Goal: Task Accomplishment & Management: Manage account settings

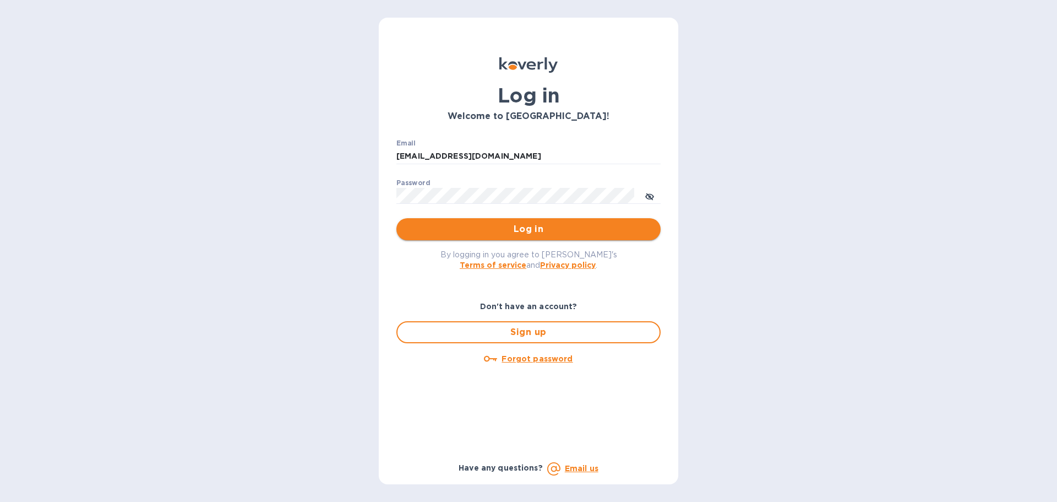
click at [556, 231] on span "Log in" at bounding box center [528, 229] width 247 height 13
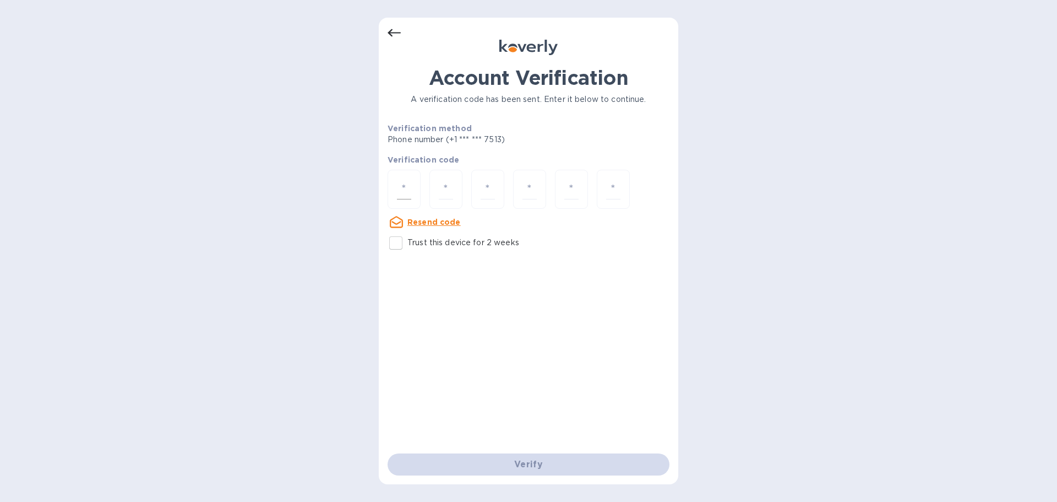
click at [412, 191] on div at bounding box center [404, 189] width 33 height 39
type input "8"
type input "6"
type input "1"
type input "8"
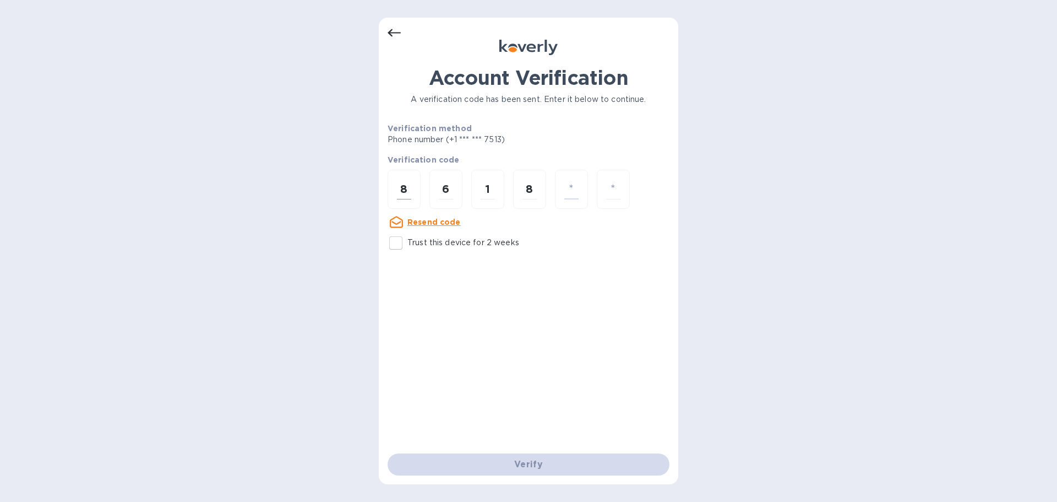
type input "1"
type input "5"
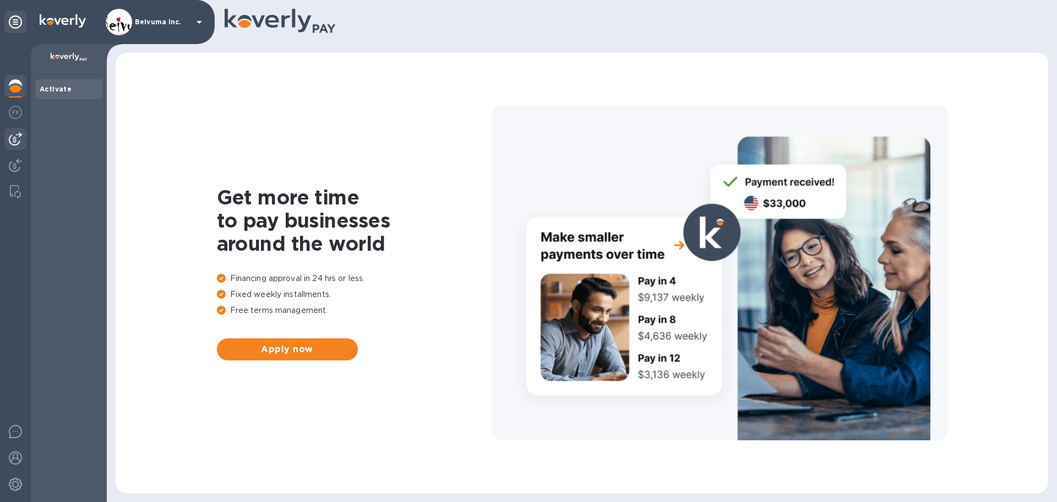
click at [18, 143] on img at bounding box center [15, 138] width 13 height 13
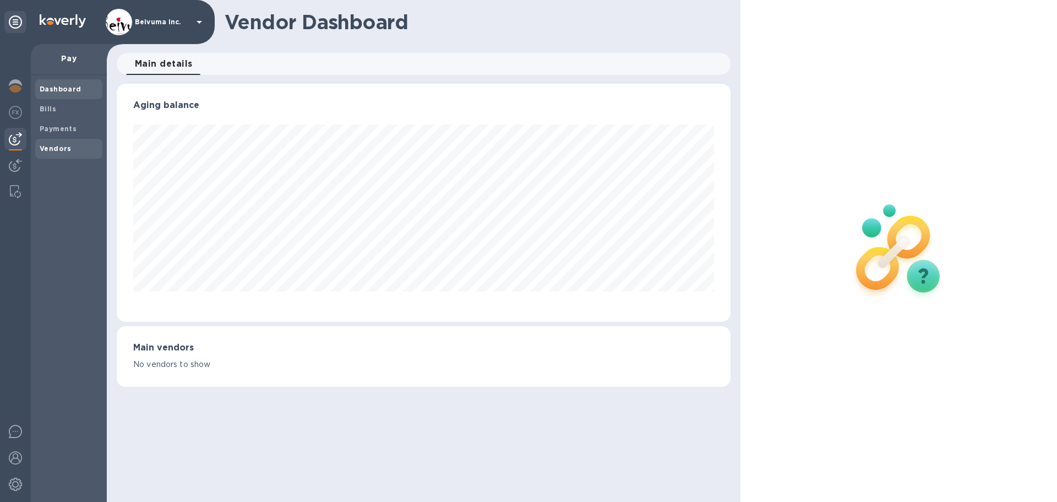
scroll to position [238, 614]
click at [63, 153] on b "Vendors" at bounding box center [56, 148] width 32 height 8
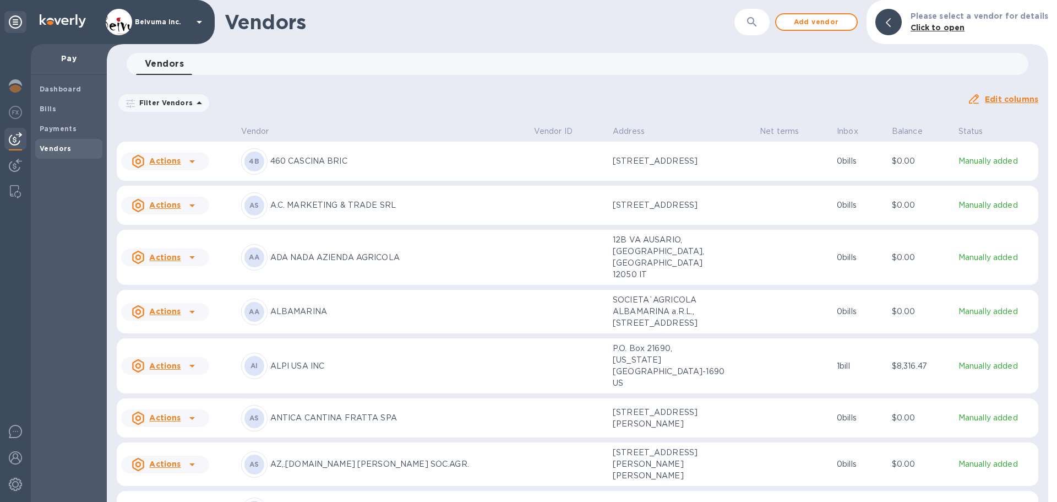
click at [759, 21] on icon "button" at bounding box center [752, 21] width 13 height 13
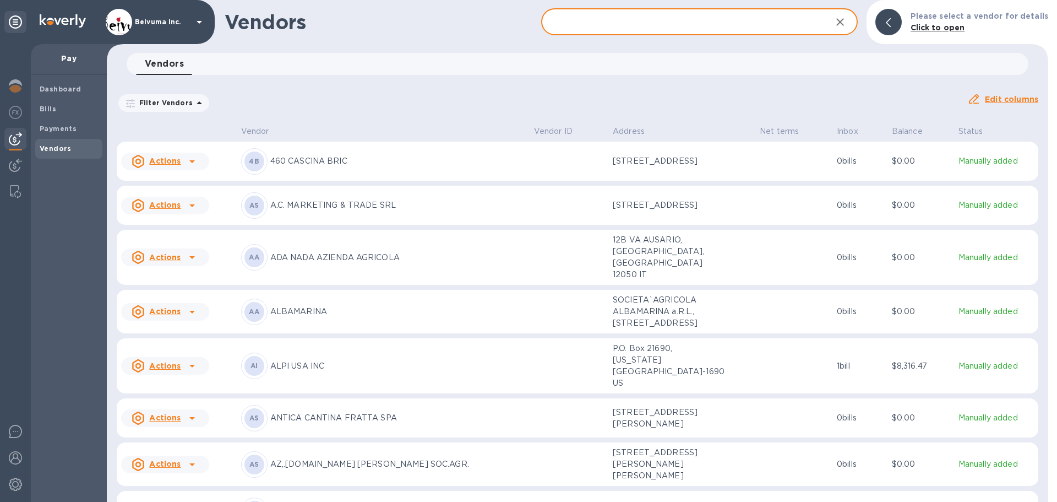
click at [608, 23] on input "text" at bounding box center [681, 22] width 281 height 27
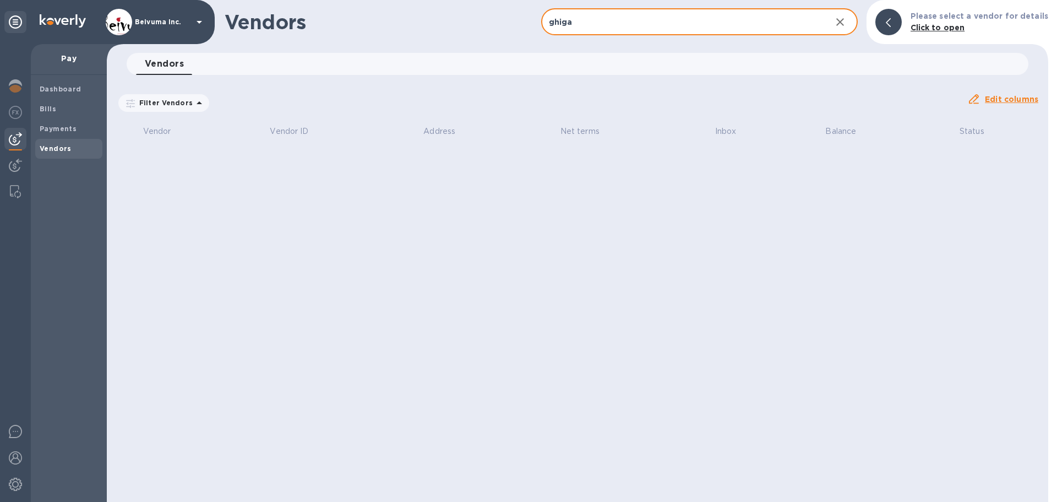
type input "ghiga"
click at [844, 22] on icon "button" at bounding box center [840, 21] width 13 height 13
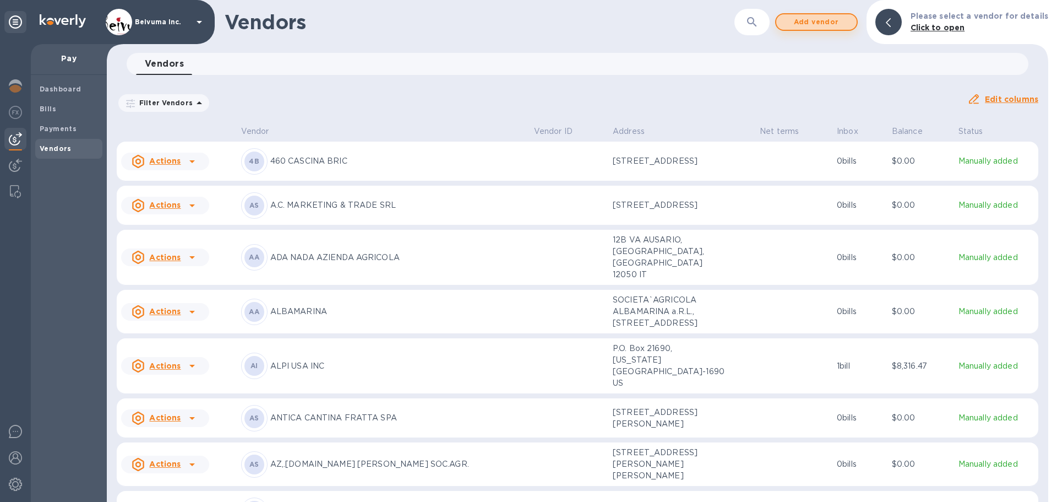
click at [835, 23] on span "Add vendor" at bounding box center [816, 21] width 63 height 13
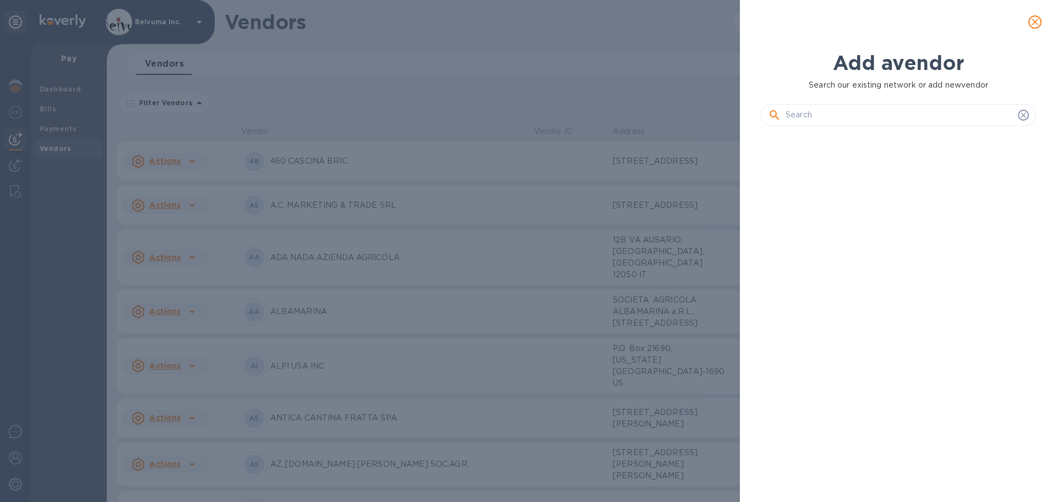
scroll to position [321, 280]
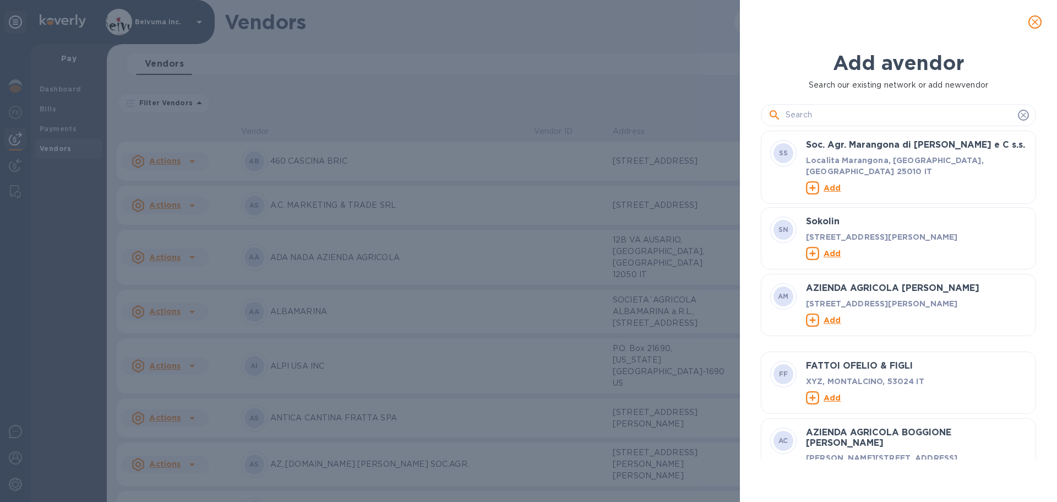
click at [825, 123] on input "text" at bounding box center [900, 115] width 228 height 17
paste input "Azienda Agricola Ghiga Enrico"
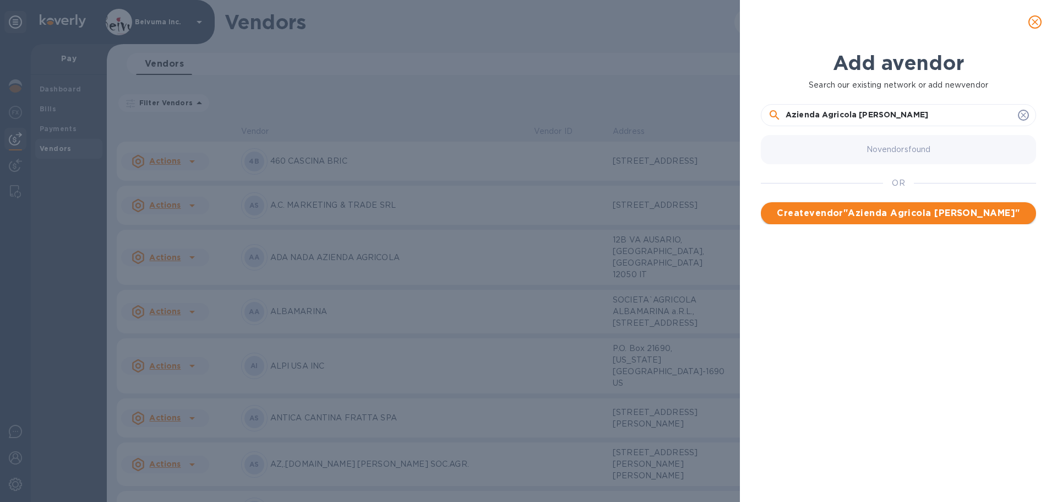
type input "Azienda Agricola Ghiga Enrico"
click at [924, 220] on span "Create vendor " Azienda Agricola Ghiga Enrico "" at bounding box center [899, 213] width 258 height 13
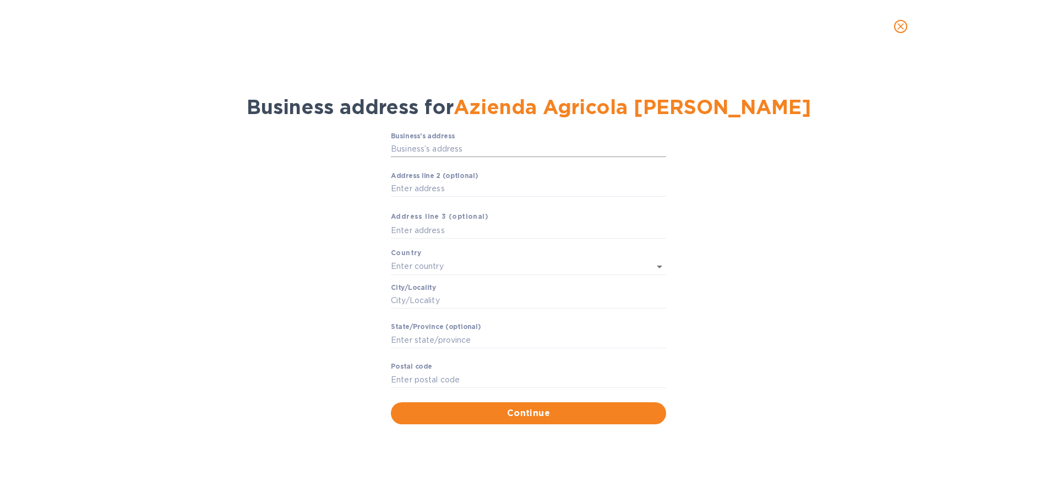
click at [440, 156] on input "Business’s аddress" at bounding box center [528, 149] width 275 height 17
paste input "Strada Finale n° 6"
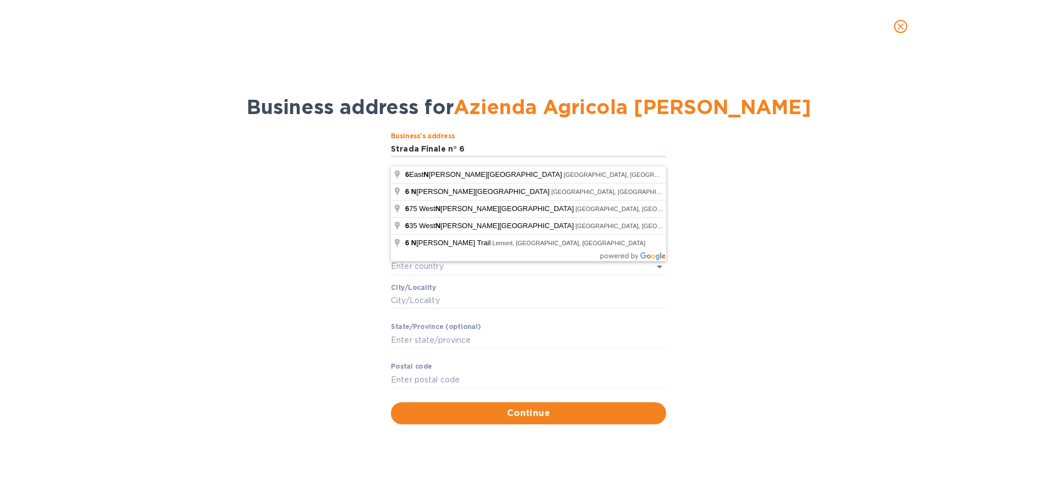
type input "Strada Finale n° 6"
click at [279, 216] on div "Business’s аddress Strada Finale n° 6 ​ Аddress line 2 (optional) ​ Аddress lin…" at bounding box center [528, 278] width 1029 height 305
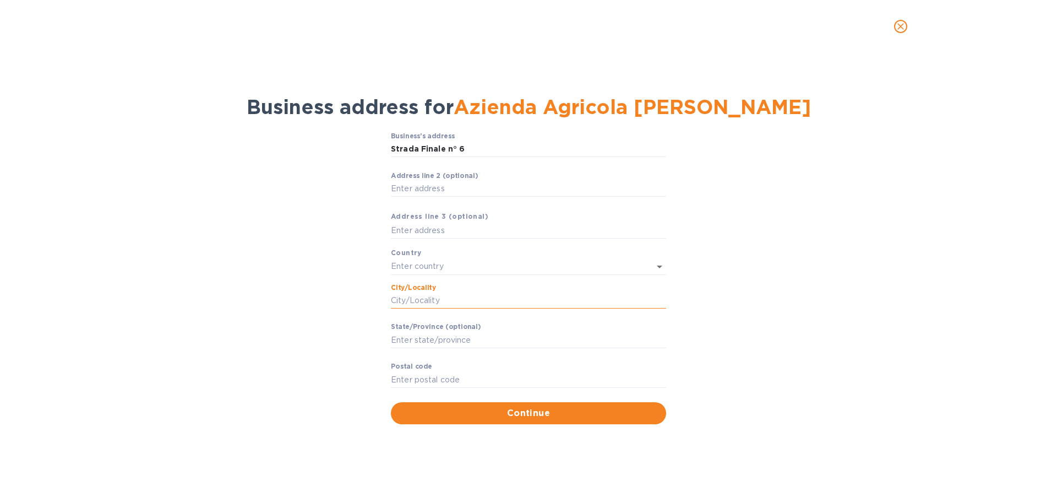
click at [424, 306] on input "Сity/Locаlity" at bounding box center [528, 300] width 275 height 17
paste input "Costigliole d' Asti (AT)"
type input "Costigliole d' Asti (AT)"
click at [463, 348] on input "Stаte/Province (optional)" at bounding box center [528, 340] width 275 height 17
type input "Asti/"
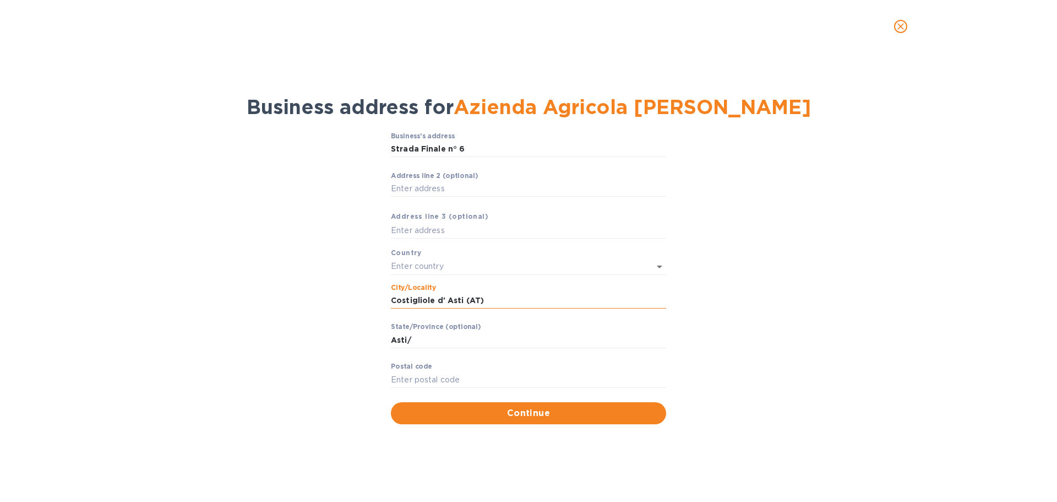
drag, startPoint x: 467, startPoint y: 309, endPoint x: 486, endPoint y: 308, distance: 19.3
click at [486, 308] on input "Costigliole d' Asti (AT)" at bounding box center [528, 300] width 275 height 17
type input "Costigliole d' Asti"
click at [425, 345] on input "Asti/" at bounding box center [528, 340] width 275 height 17
click at [392, 348] on input "Asti" at bounding box center [528, 340] width 275 height 17
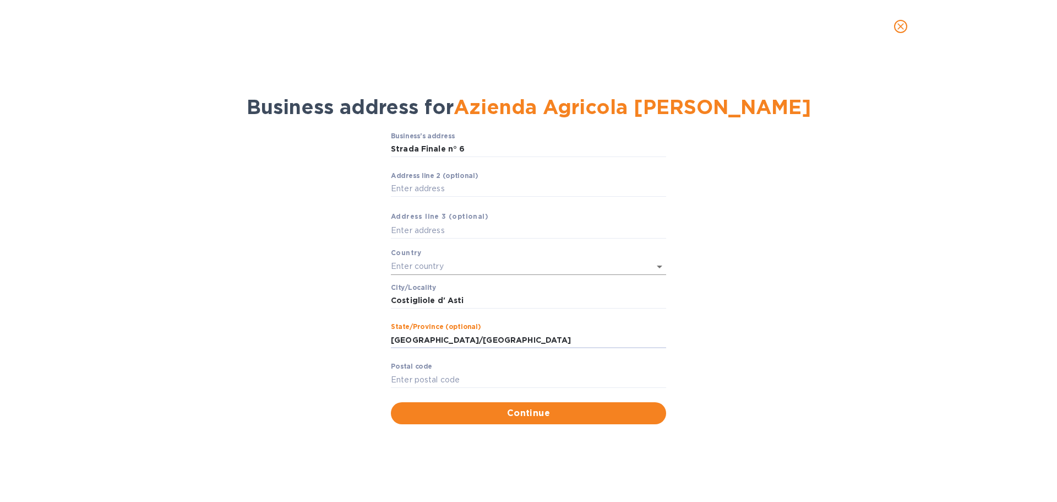
type input "Piemonte/Asti"
click at [453, 274] on input "text" at bounding box center [513, 266] width 245 height 16
click at [438, 305] on p "Italy" at bounding box center [529, 301] width 258 height 12
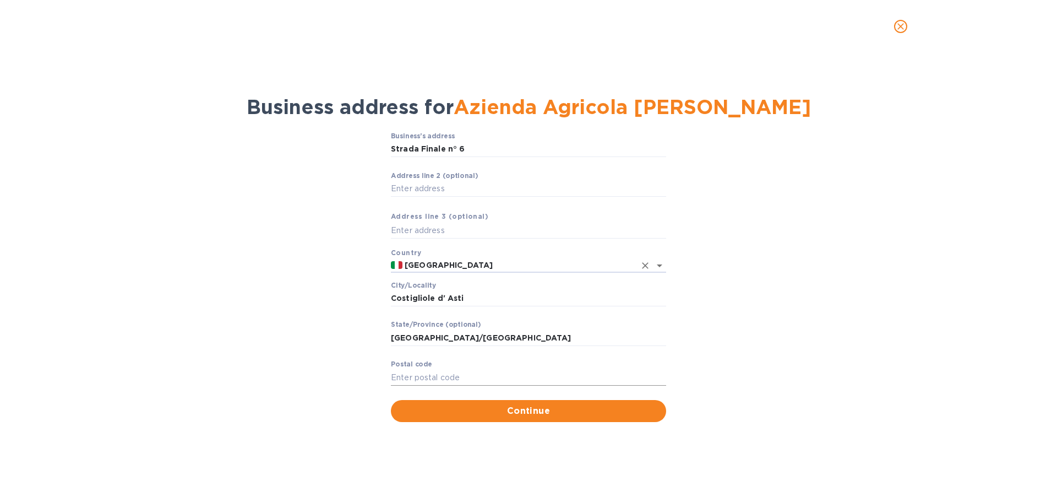
type input "Italy"
click at [433, 386] on input "Pоstal cоde" at bounding box center [528, 377] width 275 height 17
type input "14055"
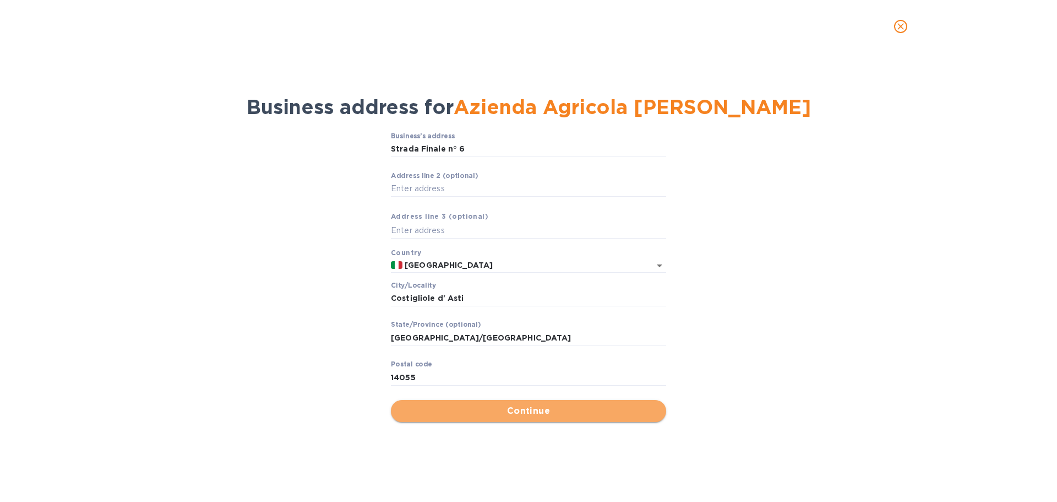
click at [524, 417] on span "Continue" at bounding box center [529, 410] width 258 height 13
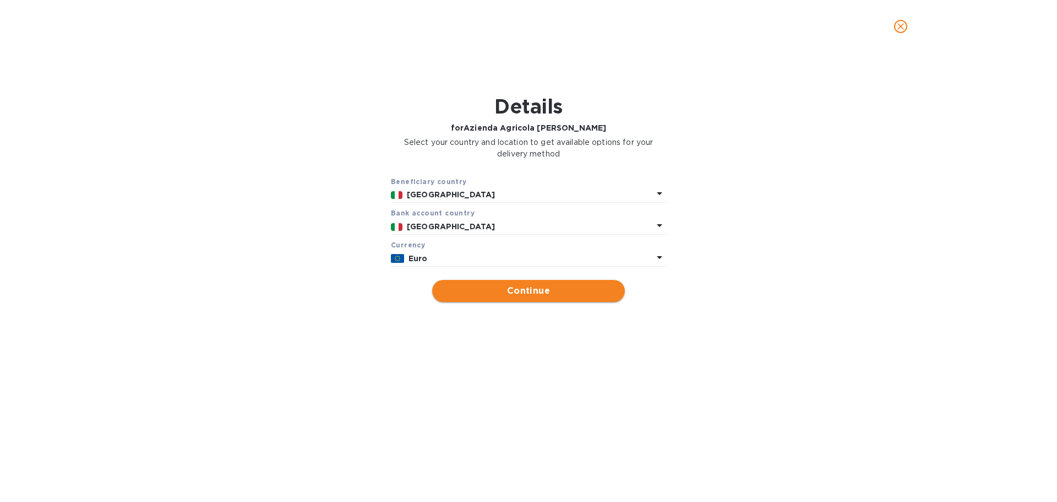
click at [546, 297] on span "Continue" at bounding box center [528, 290] width 175 height 13
type input "Azienda Agricola Ghiga Enrico"
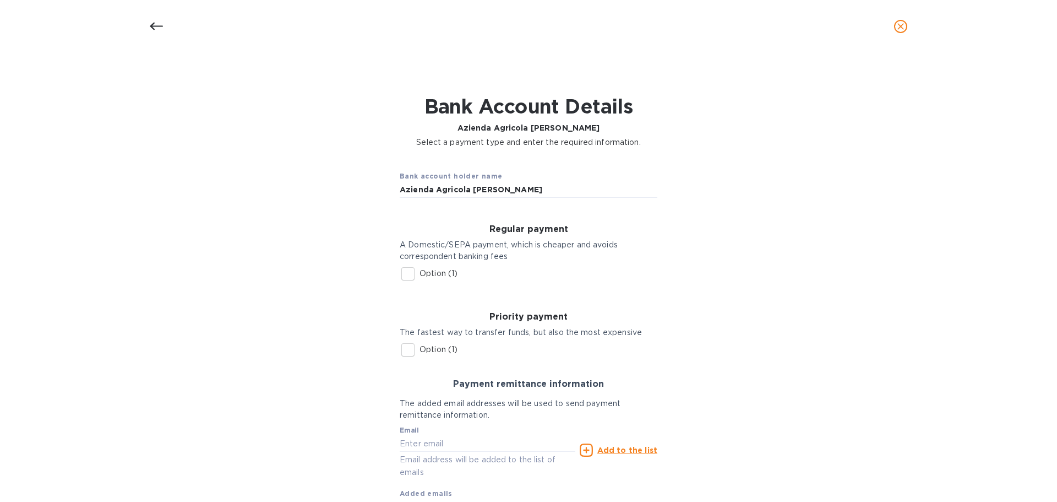
scroll to position [89, 0]
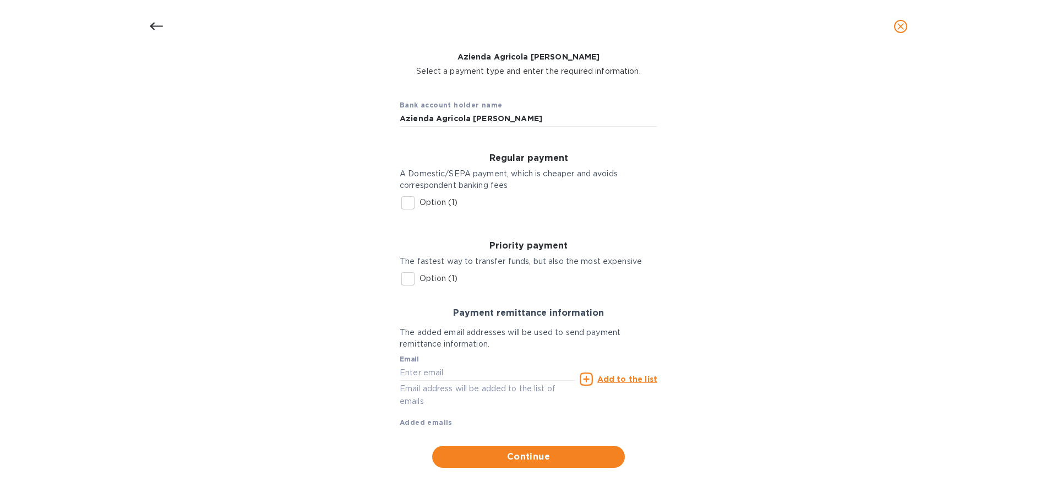
click at [406, 270] on input "Option (1)" at bounding box center [408, 278] width 23 height 23
checkbox input "true"
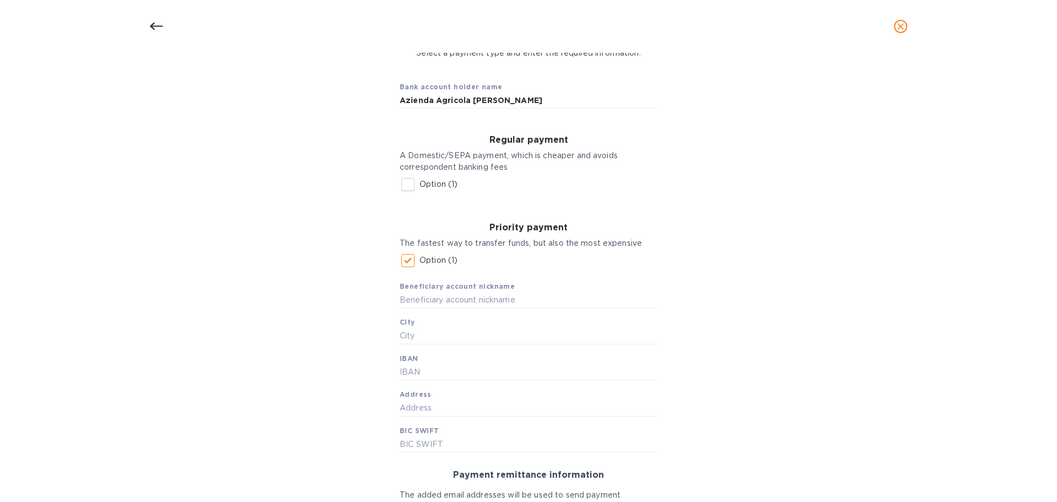
scroll to position [218, 0]
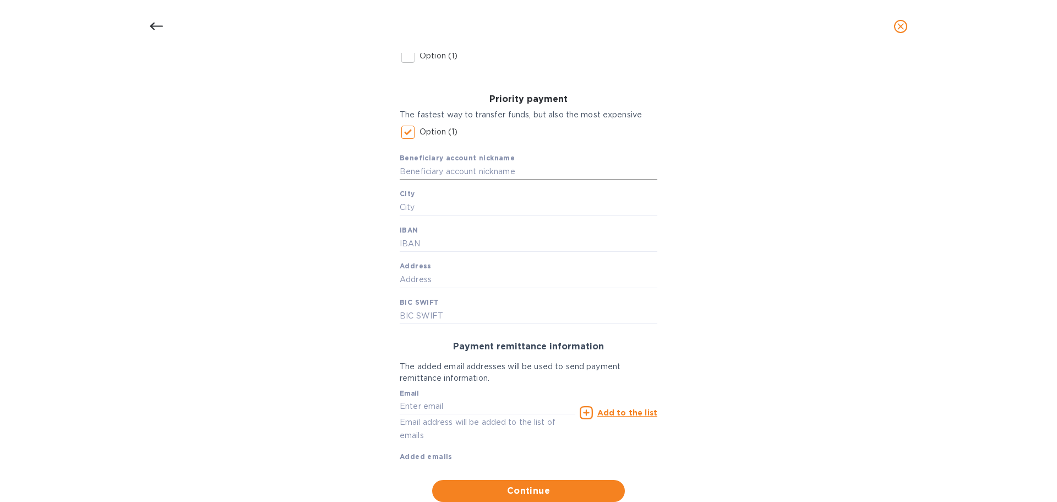
click at [473, 180] on input "text" at bounding box center [529, 171] width 258 height 17
type input "Ghiga"
click at [436, 216] on input "text" at bounding box center [529, 207] width 258 height 17
click at [427, 216] on input "text" at bounding box center [529, 207] width 258 height 17
paste input "Costigliole d' Asti (AT)"
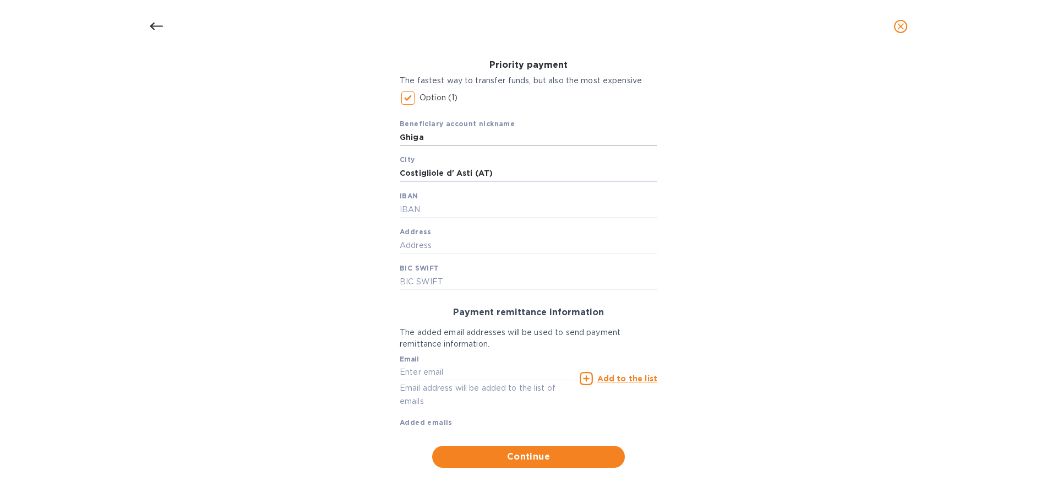
scroll to position [17, 0]
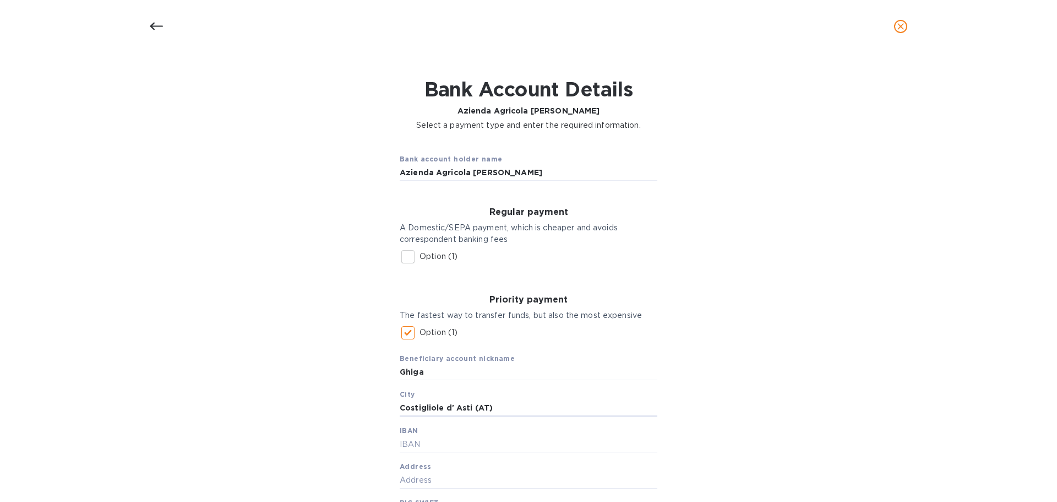
type input "Costigliole d' Asti (AT)"
click at [158, 32] on icon at bounding box center [156, 26] width 13 height 13
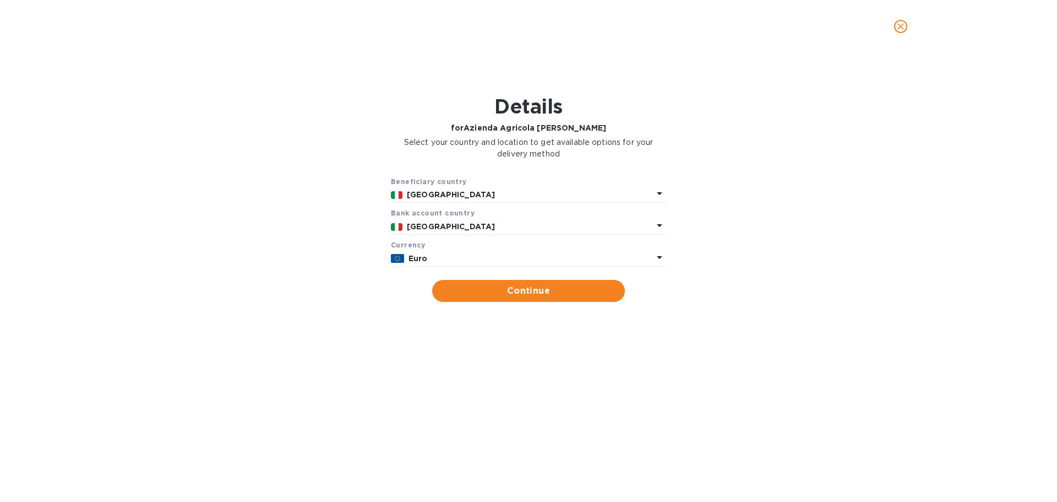
scroll to position [26, 0]
click at [903, 31] on icon "close" at bounding box center [901, 26] width 11 height 11
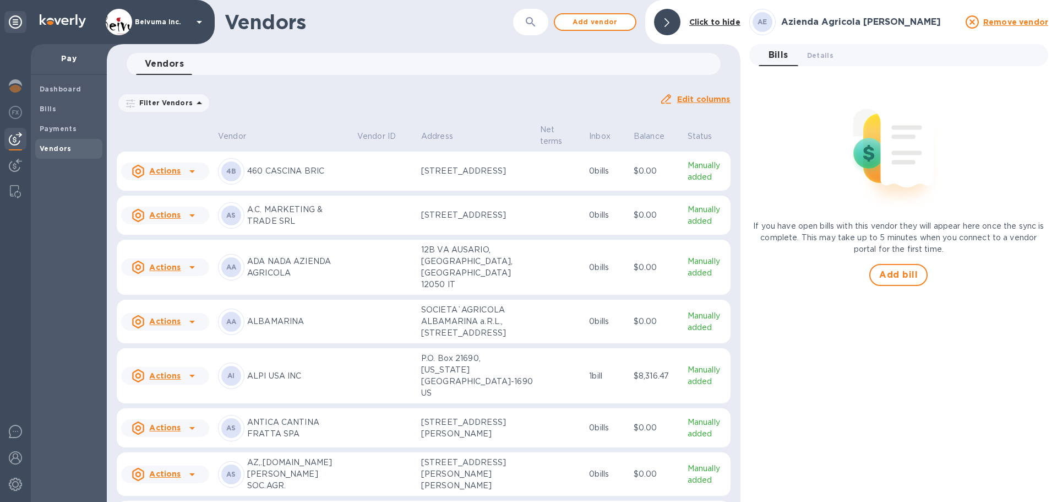
scroll to position [0, 0]
click at [534, 24] on icon "button" at bounding box center [530, 21] width 13 height 13
click at [861, 24] on h3 "Azienda Agricola Ghiga Enrico" at bounding box center [871, 22] width 178 height 10
click at [824, 58] on span "Details 0" at bounding box center [820, 56] width 26 height 12
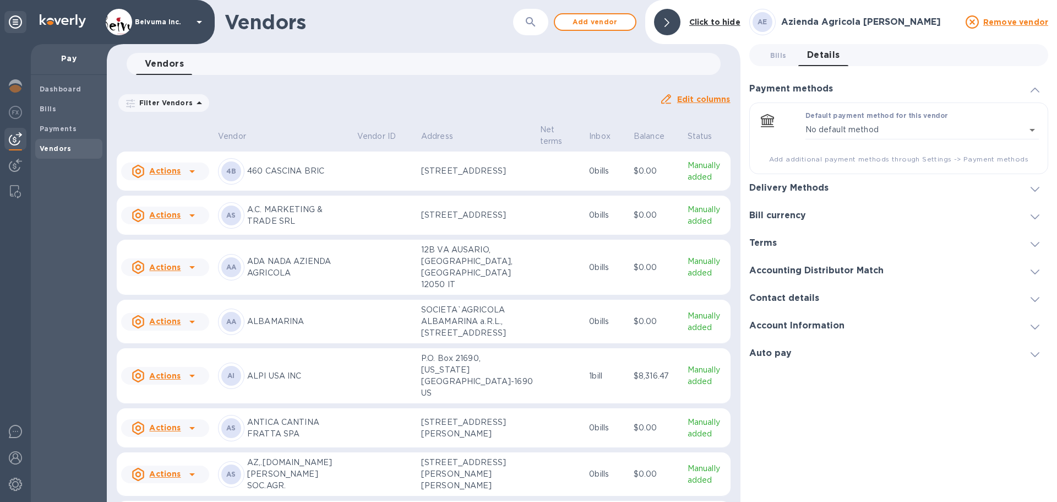
click at [798, 300] on h3 "Contact details" at bounding box center [785, 298] width 70 height 10
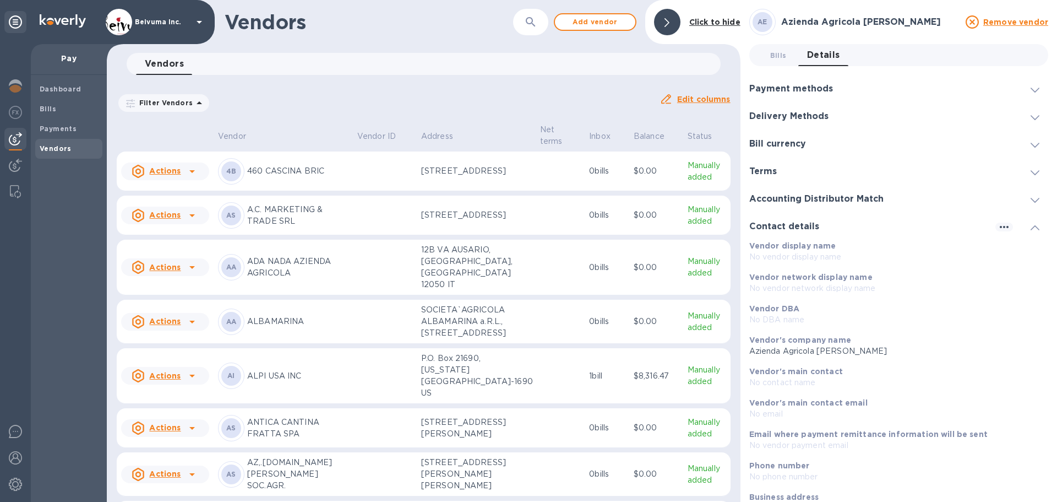
click at [1011, 20] on u "Remove vendor" at bounding box center [1016, 22] width 65 height 9
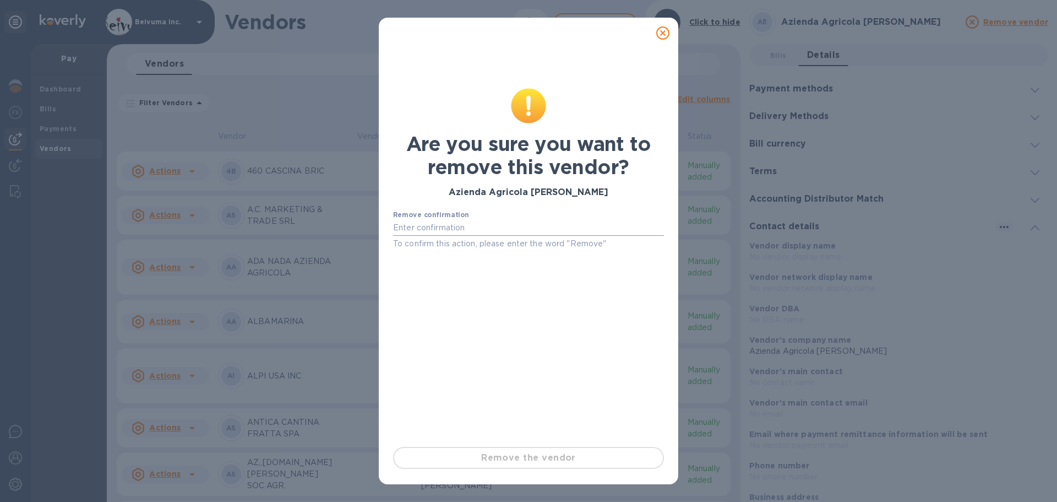
click at [491, 236] on input "text" at bounding box center [528, 228] width 271 height 17
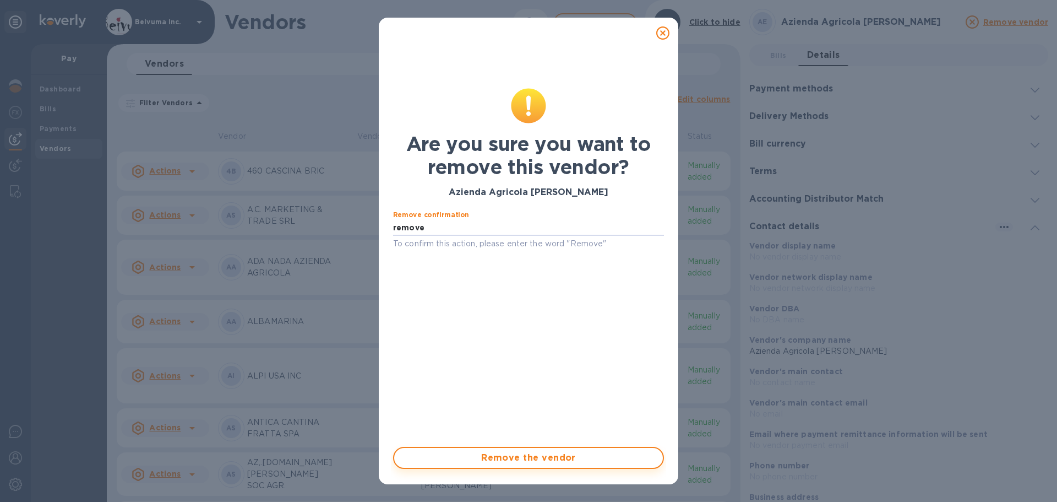
type input "remove"
click at [541, 458] on span "Remove the vendor" at bounding box center [528, 457] width 251 height 13
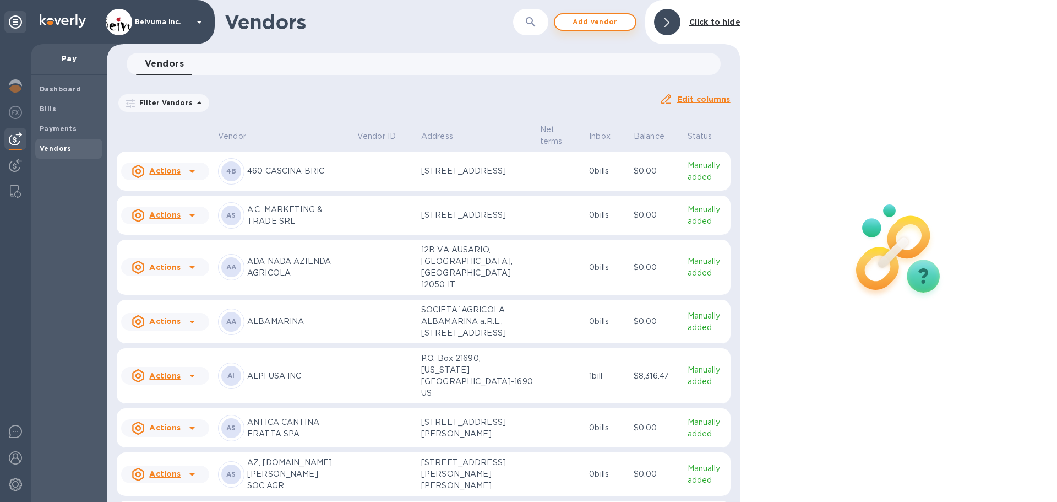
click at [603, 28] on span "Add vendor" at bounding box center [595, 21] width 63 height 13
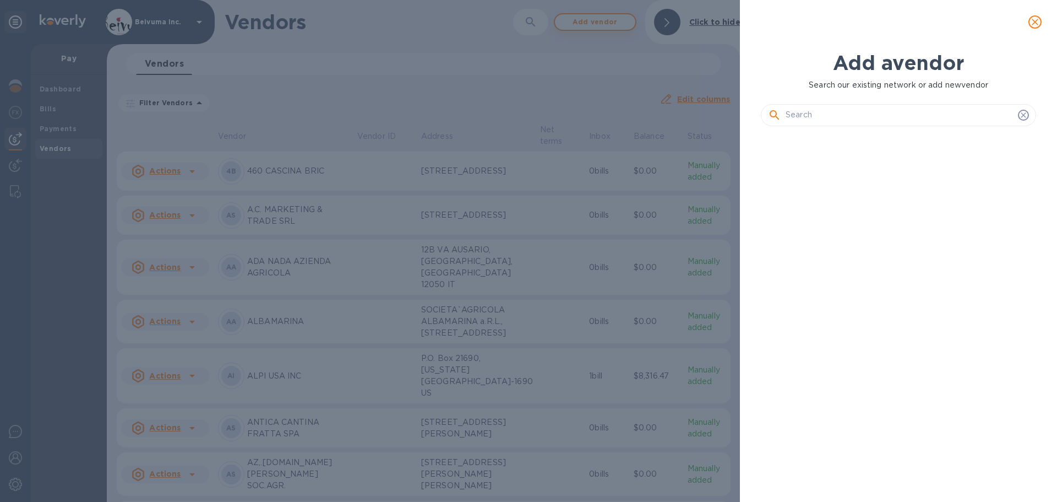
scroll to position [321, 280]
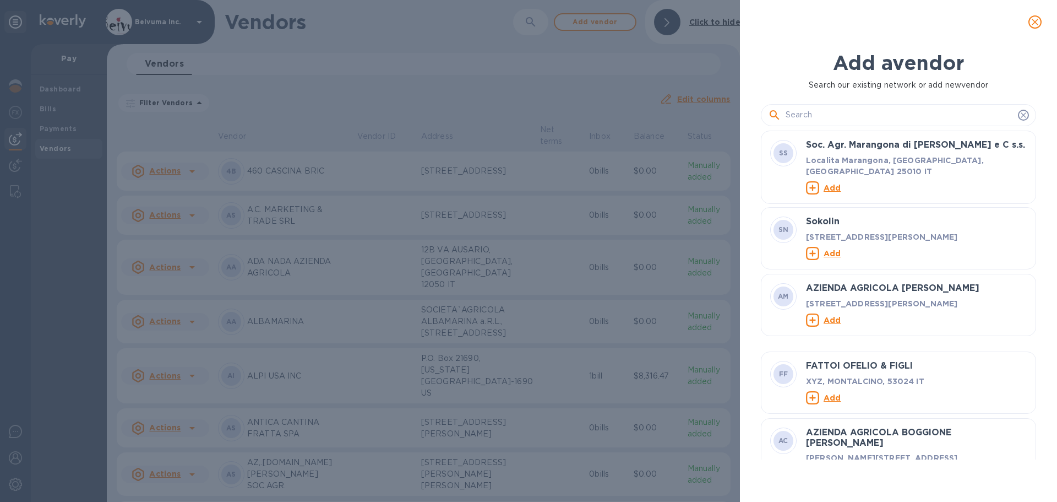
click at [823, 120] on input "text" at bounding box center [900, 115] width 228 height 17
paste input "zienda Agricola Ghiga Enrico"
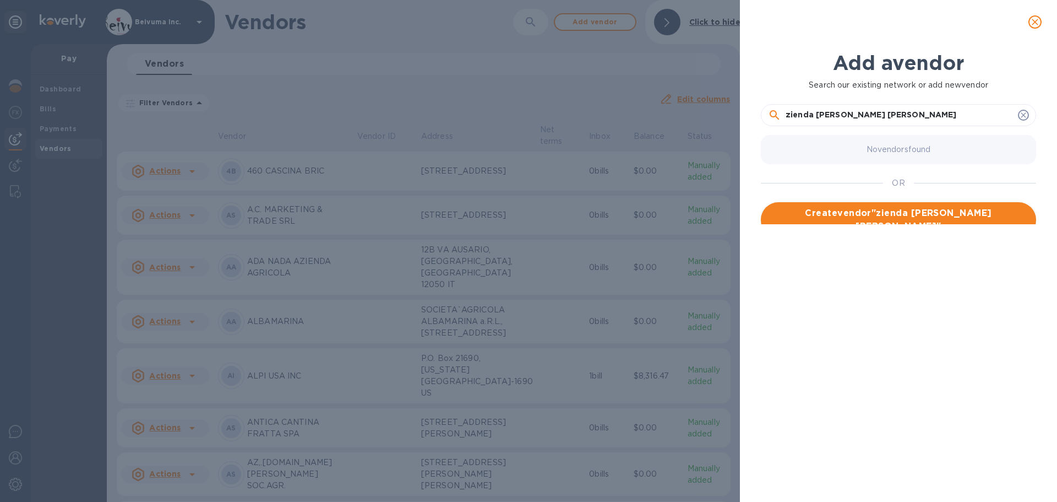
type input "zienda Agricola Ghiga Enrico"
click at [903, 218] on span "Create vendor " zienda Agricola Ghiga Enrico "" at bounding box center [899, 220] width 258 height 26
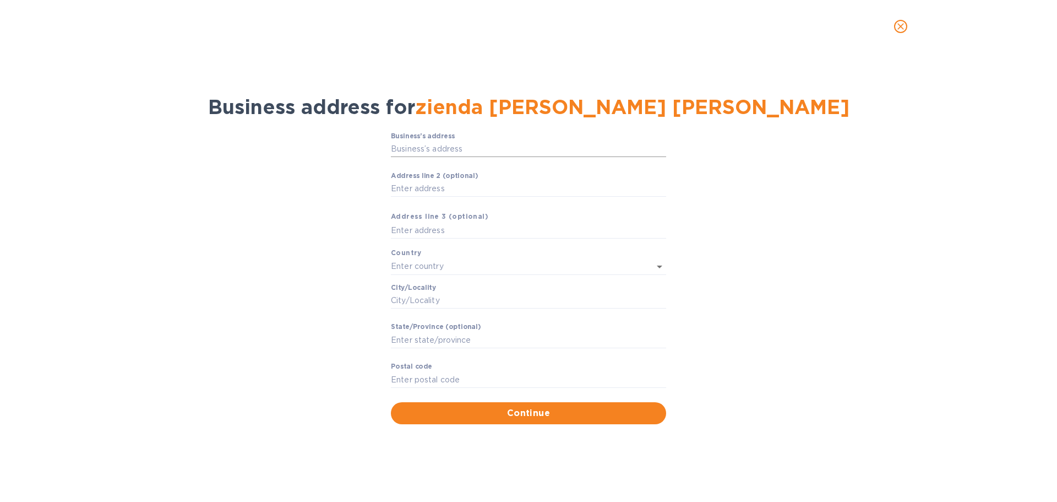
click at [447, 158] on input "Business’s аddress" at bounding box center [528, 149] width 275 height 17
paste input "Via Ghiga n°1"
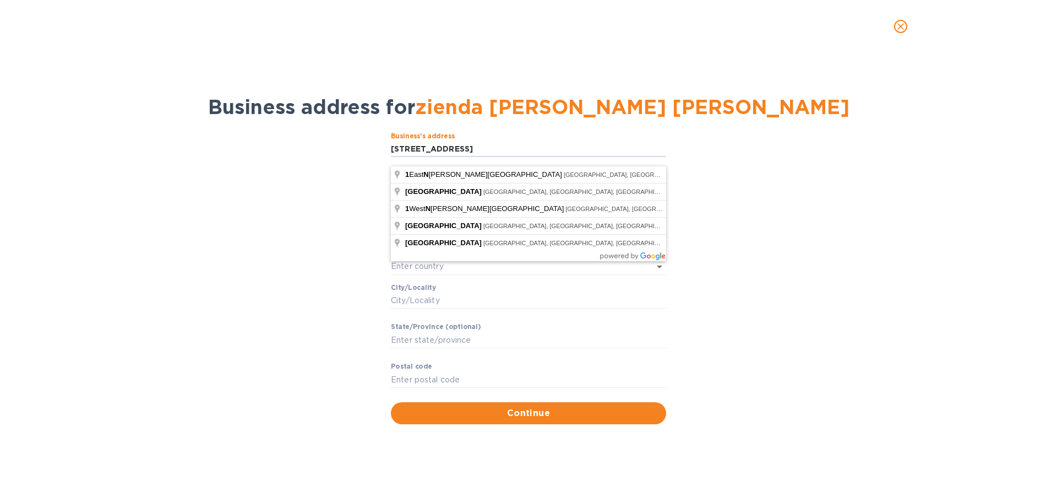
type input "Via Ghiga n°1"
click at [305, 188] on div "Business’s аddress Via Ghiga n°1 ​ Аddress line 2 (optional) ​ Аddress line 3 (…" at bounding box center [528, 278] width 1029 height 305
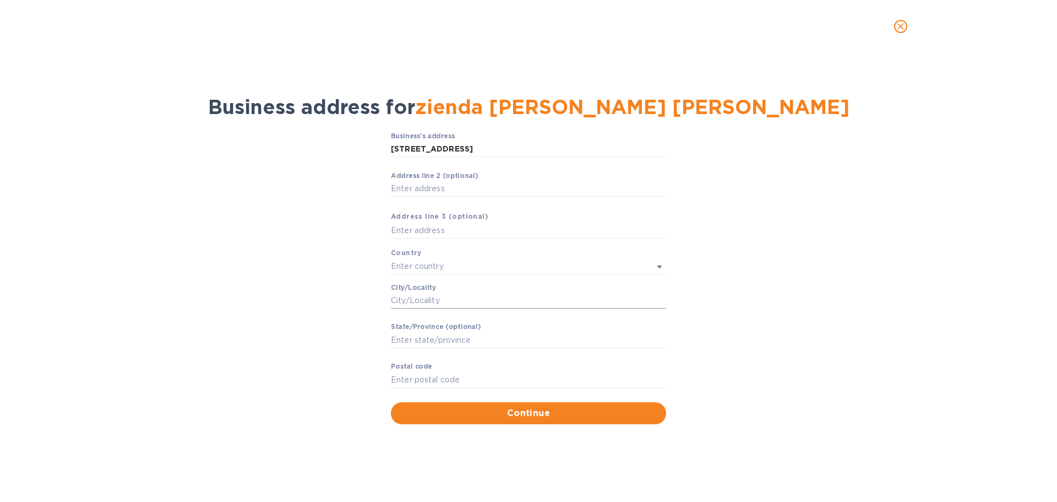
click at [436, 309] on input "Сity/Locаlity" at bounding box center [528, 300] width 275 height 17
paste input "Castiglione Tinella"
type input "Castiglione Tinella"
click at [455, 348] on input "Stаte/Province (optional)" at bounding box center [528, 340] width 275 height 17
type input "Piemonte/Cuneo"
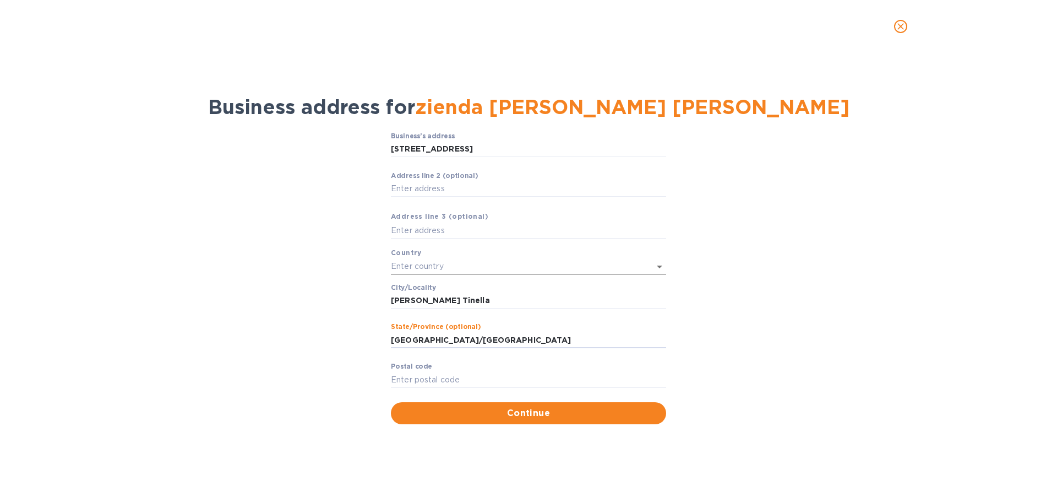
click at [455, 274] on input "text" at bounding box center [513, 266] width 245 height 16
click at [416, 301] on p "Italy" at bounding box center [529, 301] width 258 height 12
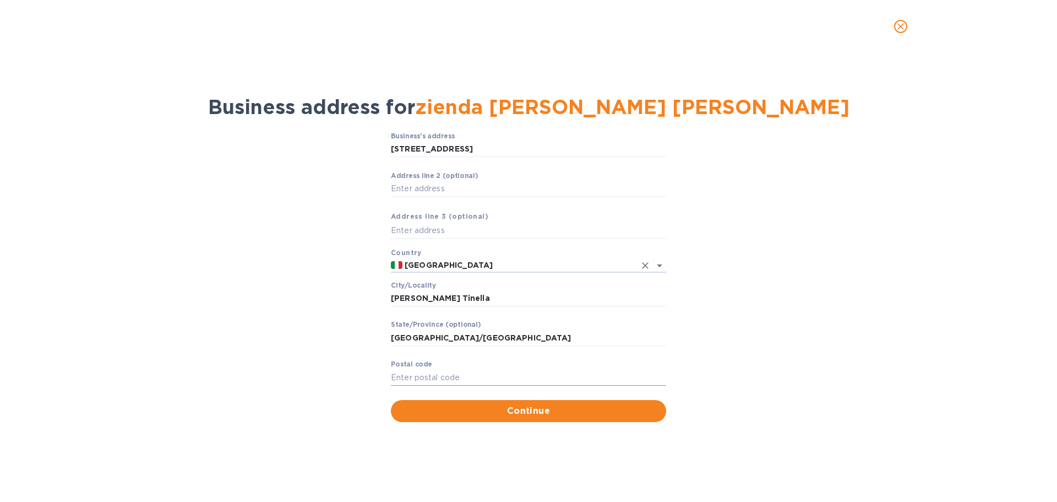
type input "Italy"
click at [432, 386] on input "Pоstal cоde" at bounding box center [528, 377] width 275 height 17
type input "12053"
click at [865, 303] on div "Business’s аddress Via Ghiga n°1 ​ Аddress line 2 (optional) ​ Аddress line 3 (…" at bounding box center [528, 277] width 1029 height 303
click at [542, 417] on span "Continue" at bounding box center [529, 410] width 258 height 13
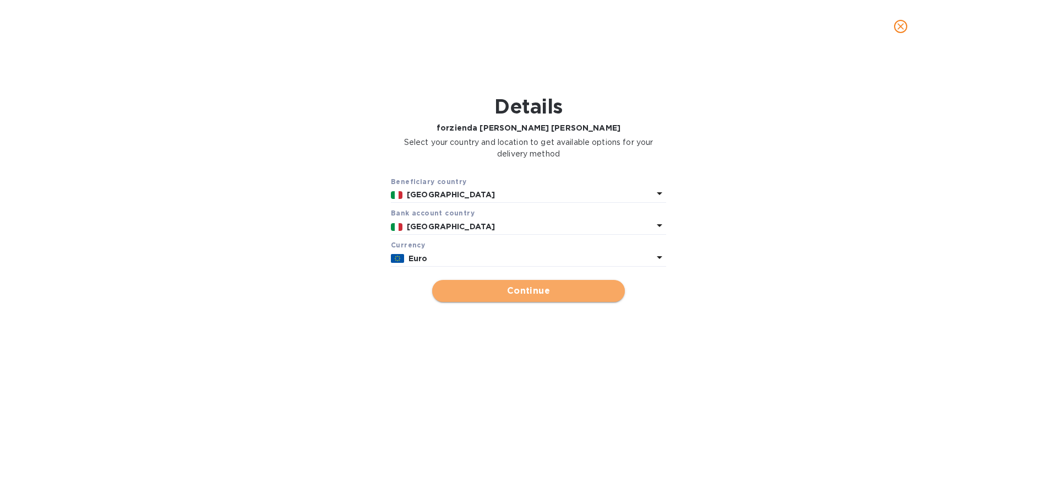
click at [531, 297] on span "Continue" at bounding box center [528, 290] width 175 height 13
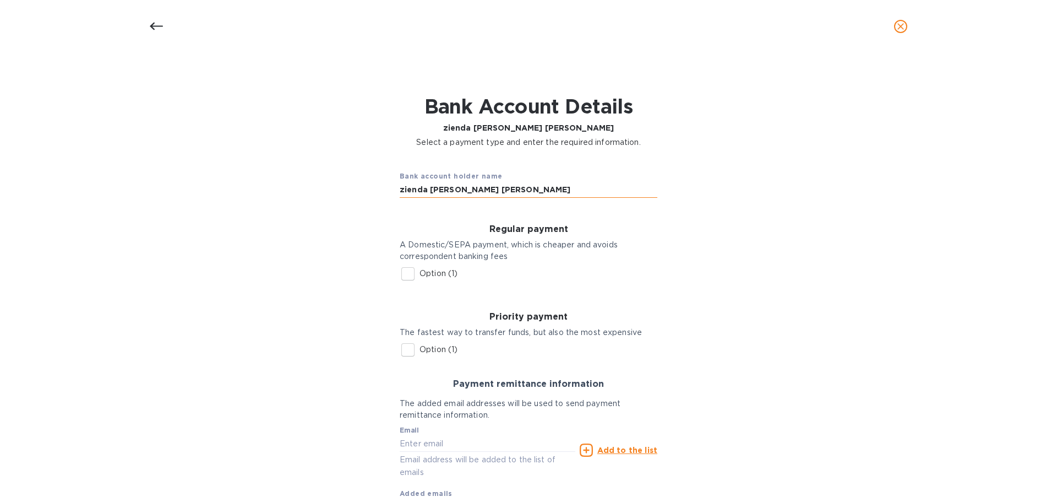
click at [468, 198] on input "zienda Agricola Ghiga Enrico" at bounding box center [529, 190] width 258 height 17
click at [400, 198] on input "zienda Agricola Ghiga Enrico" at bounding box center [529, 190] width 258 height 17
type input "Azienda Agricola Ghiga Enrico"
click at [706, 221] on div "Bank account holder name Azienda Agricola Ghiga Enrico Regular payment A Domest…" at bounding box center [528, 350] width 1029 height 391
click at [155, 29] on icon at bounding box center [156, 26] width 13 height 13
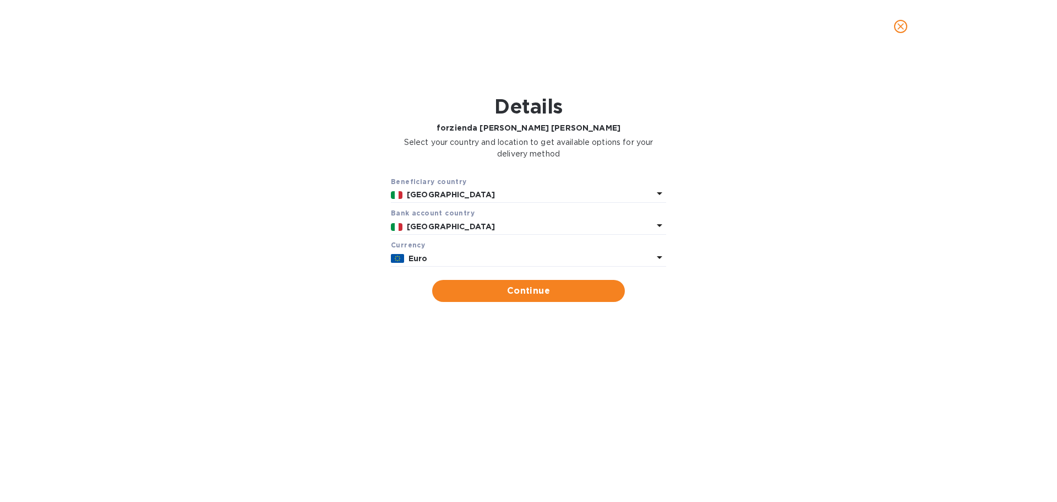
click at [901, 29] on icon "close" at bounding box center [901, 26] width 11 height 11
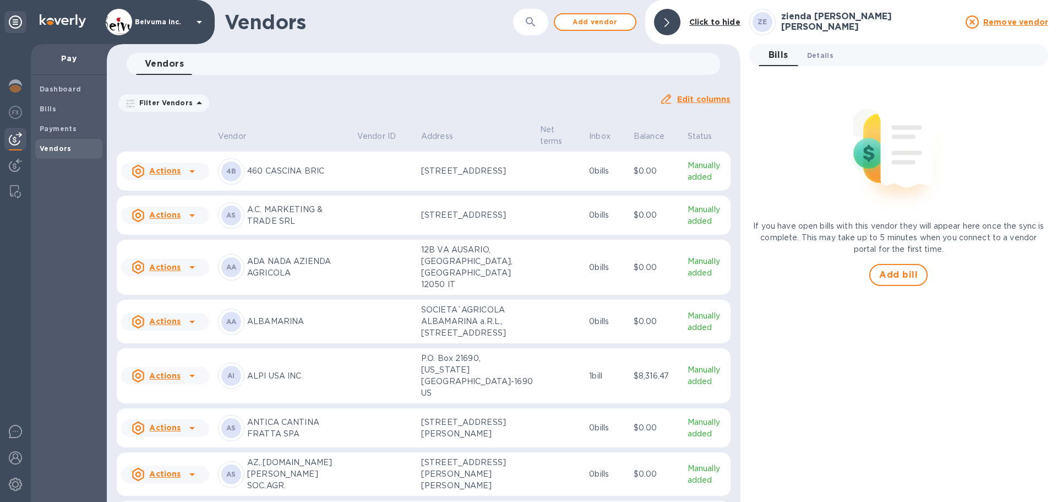
click at [822, 52] on span "Details 0" at bounding box center [820, 56] width 26 height 12
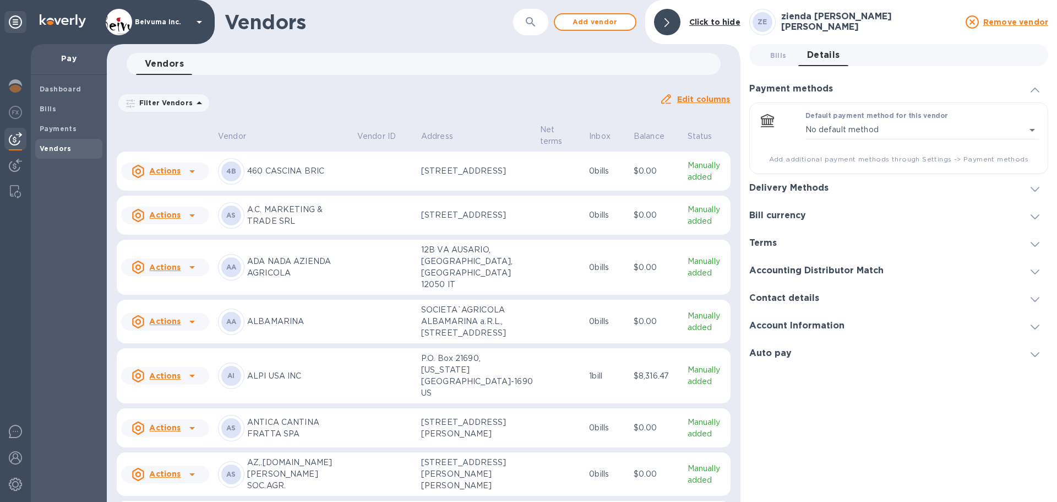
click at [799, 187] on h3 "Delivery Methods" at bounding box center [789, 188] width 79 height 10
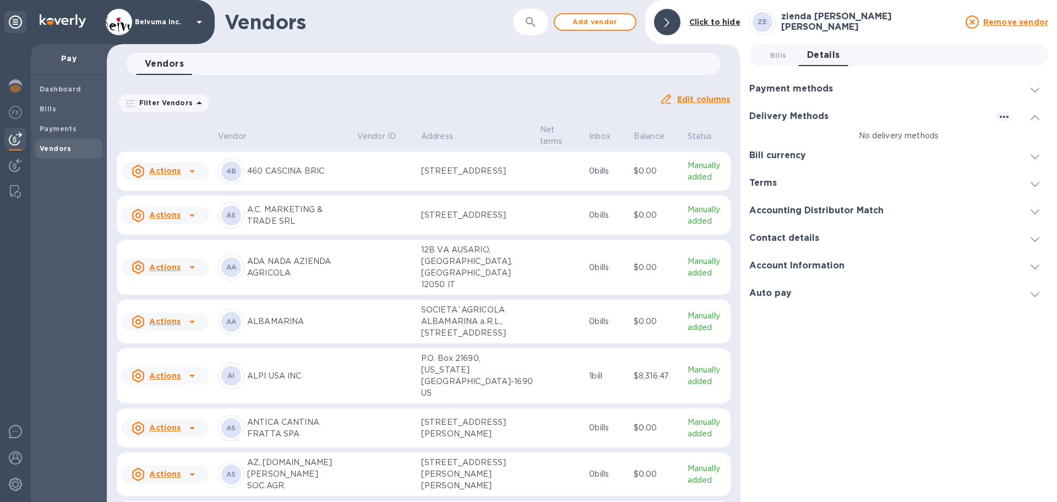
click at [790, 25] on h3 "zienda Agricola Ghiga Enrico" at bounding box center [871, 22] width 178 height 20
click at [974, 27] on icon at bounding box center [972, 21] width 13 height 13
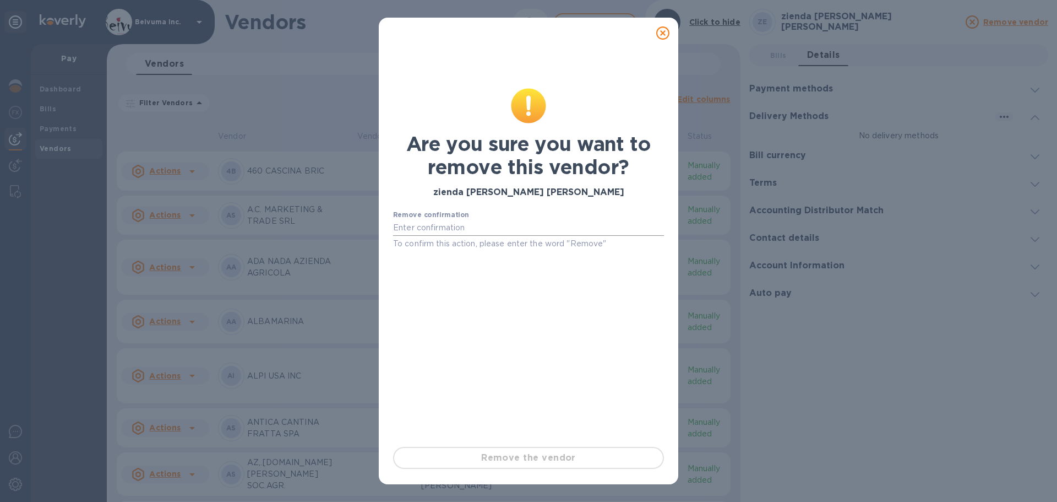
click at [460, 232] on input "text" at bounding box center [528, 228] width 271 height 17
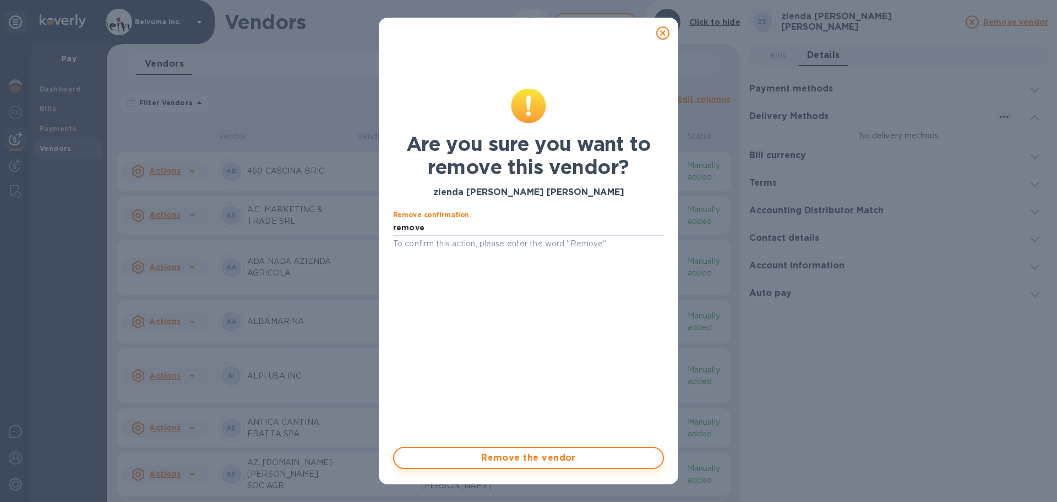
type input "remove"
click at [538, 458] on span "Remove the vendor" at bounding box center [528, 457] width 251 height 13
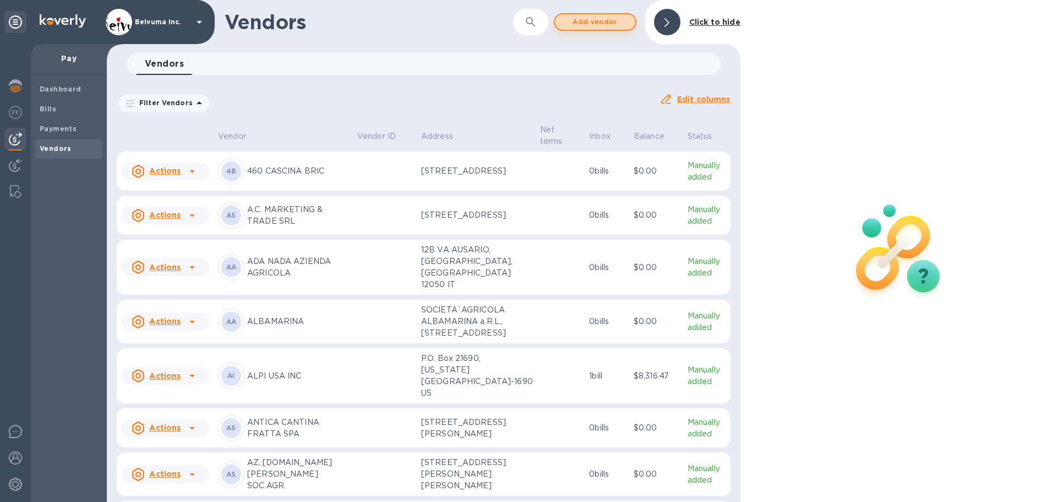
click at [604, 21] on span "Add vendor" at bounding box center [595, 21] width 63 height 13
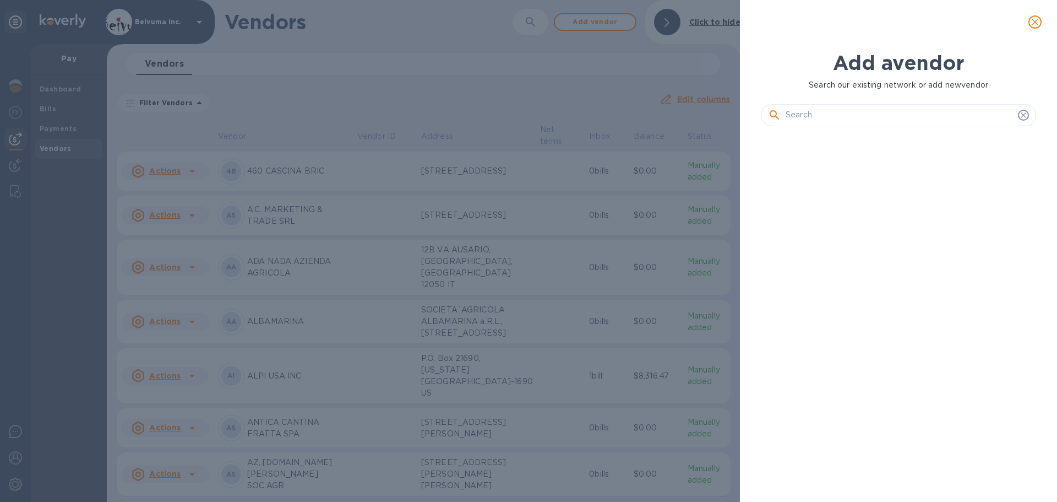
scroll to position [321, 280]
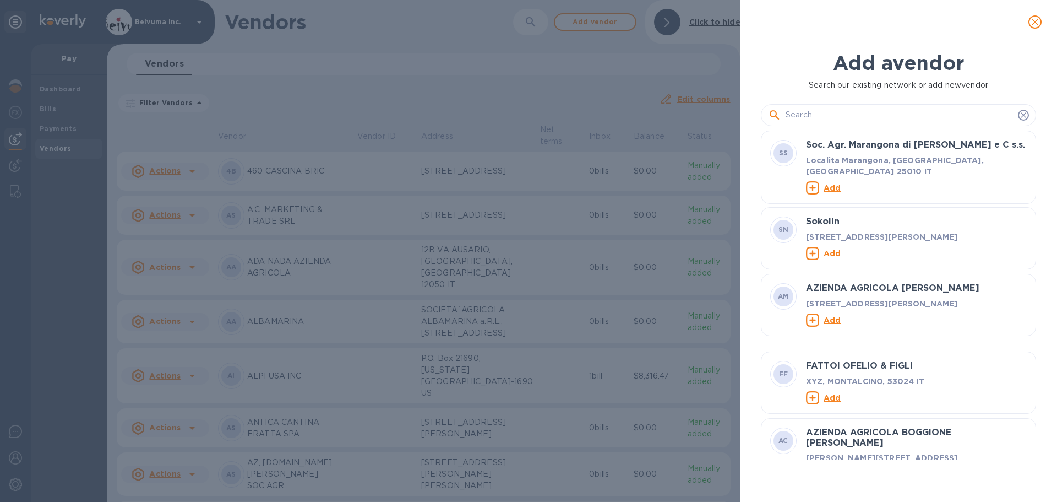
click at [892, 123] on input "text" at bounding box center [900, 115] width 228 height 17
paste input "Azienda Agricola Ghiga Enrico"
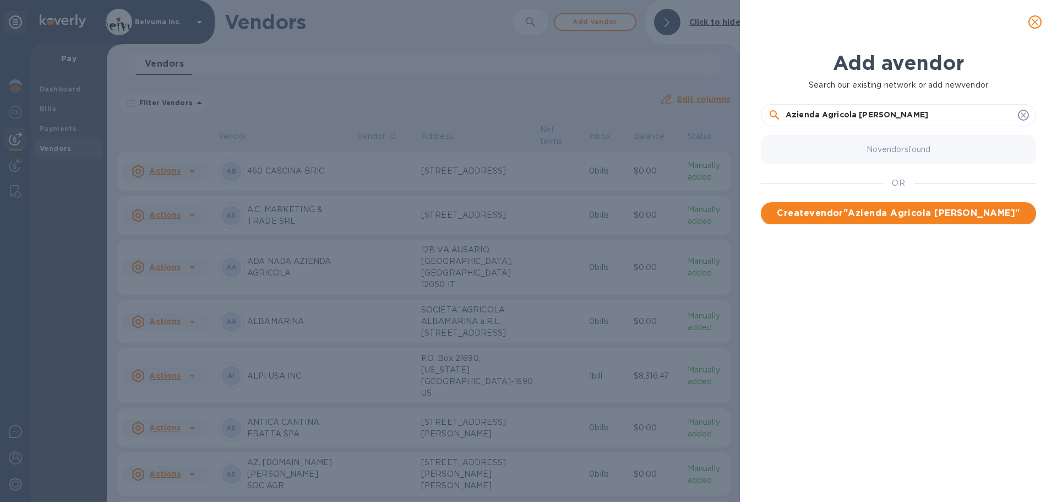
type input "Azienda Agricola Ghiga Enrico"
click at [921, 220] on span "Create vendor " Azienda Agricola Ghiga Enrico "" at bounding box center [899, 213] width 258 height 13
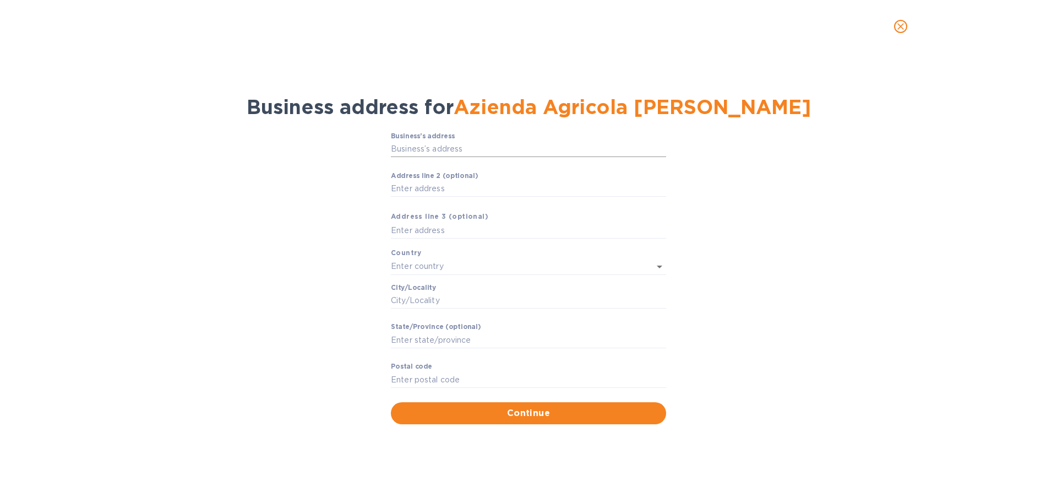
click at [449, 158] on input "Business’s аddress" at bounding box center [528, 149] width 275 height 17
paste input "Via Ghiga n°1"
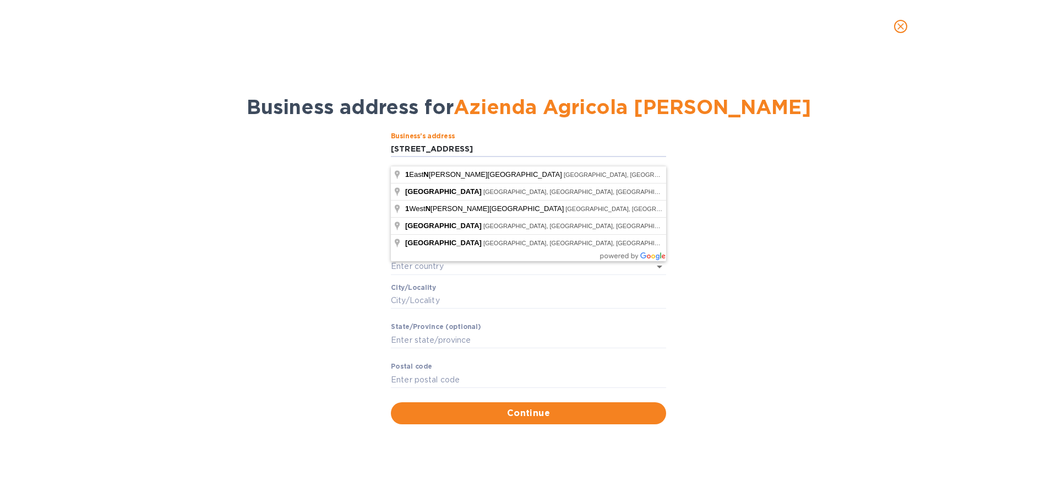
type input "Via Ghiga n°1"
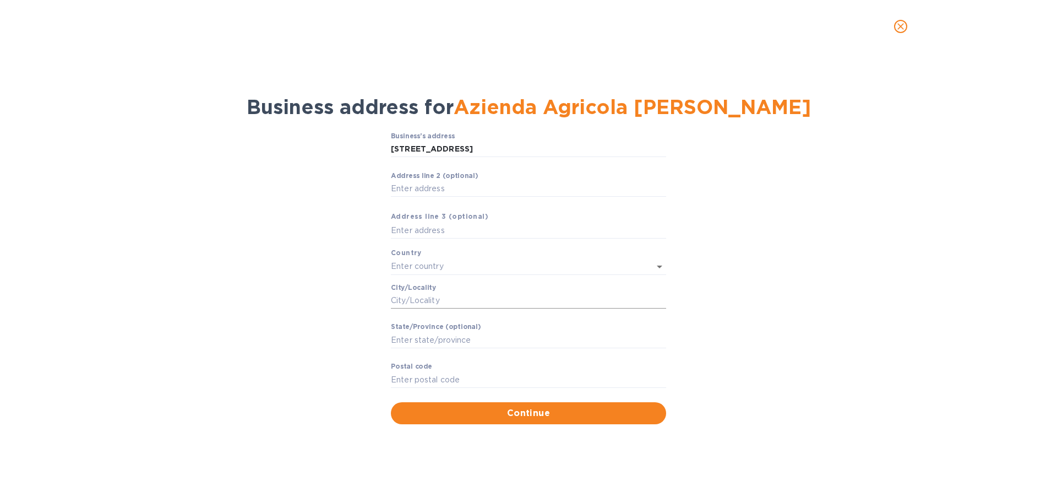
click at [430, 309] on input "Сity/Locаlity" at bounding box center [528, 300] width 275 height 17
paste input "Castiglione Tinella"
type input "Castiglione Tinella"
click at [436, 273] on input "text" at bounding box center [513, 266] width 245 height 16
click at [440, 274] on input "text" at bounding box center [513, 266] width 245 height 16
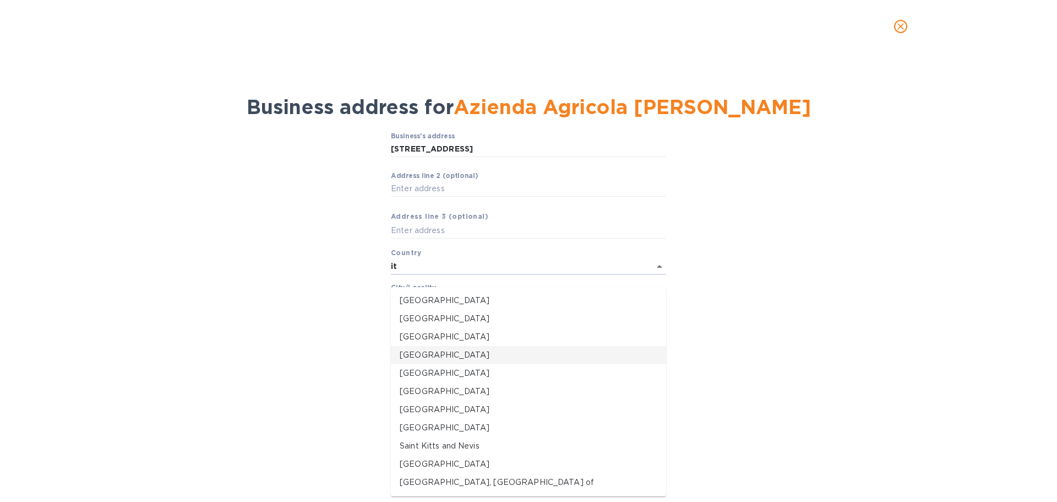
click at [416, 354] on p "Italy" at bounding box center [529, 355] width 258 height 12
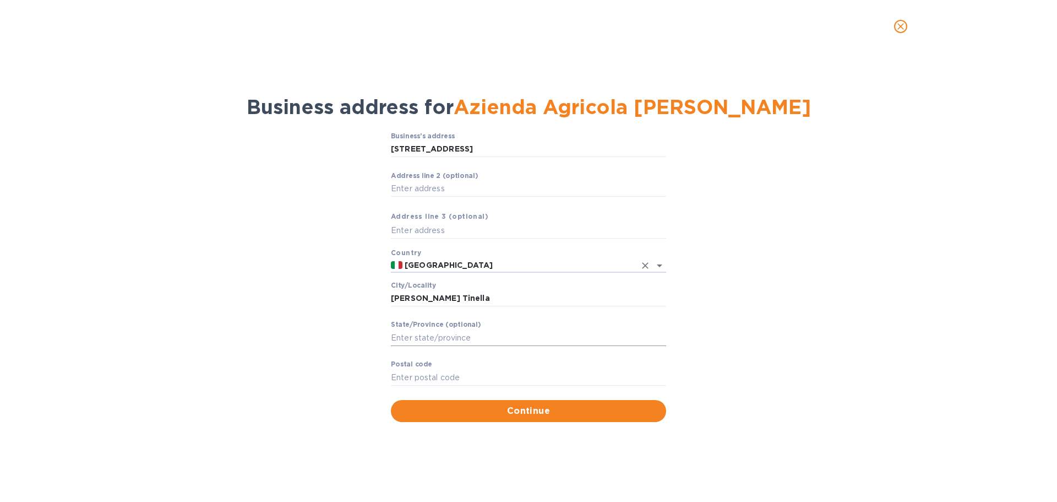
type input "Italy"
click at [458, 346] on input "Stаte/Province (optional)" at bounding box center [528, 337] width 275 height 17
type input "Piemonte/Cuneo"
click at [467, 386] on input "Pоstal cоde" at bounding box center [528, 377] width 275 height 17
type input "12053"
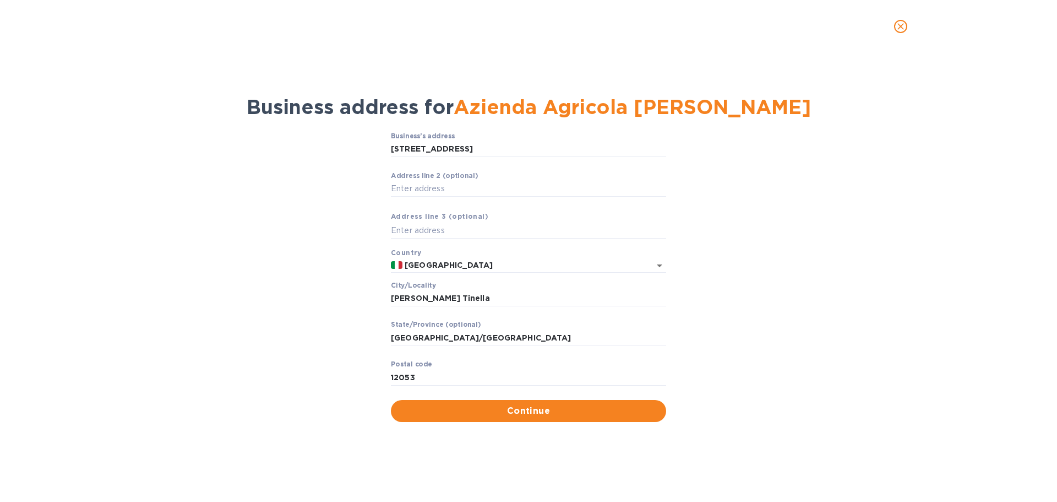
click at [805, 326] on div "Business’s аddress Via Ghiga n°1 ​ Аddress line 2 (optional) ​ Аddress line 3 (…" at bounding box center [528, 277] width 1029 height 303
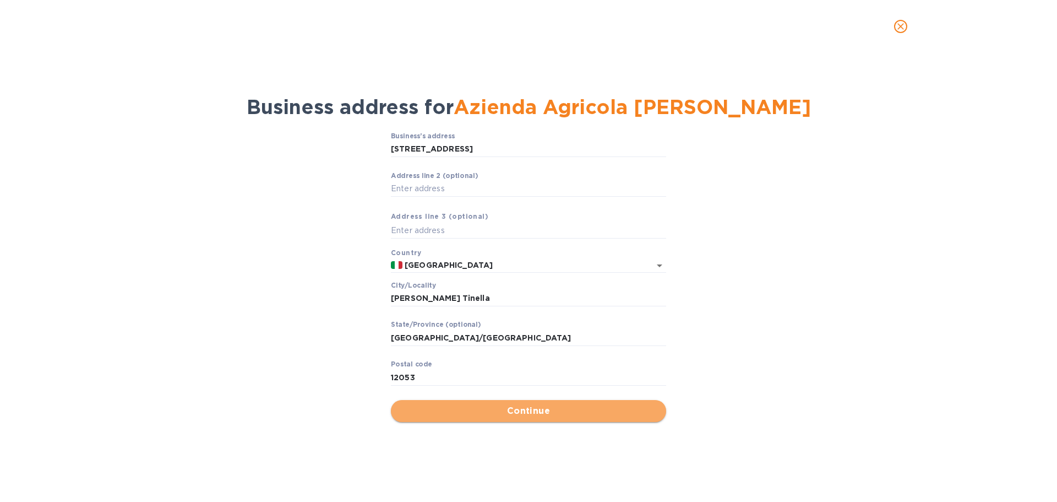
click at [534, 417] on span "Continue" at bounding box center [529, 410] width 258 height 13
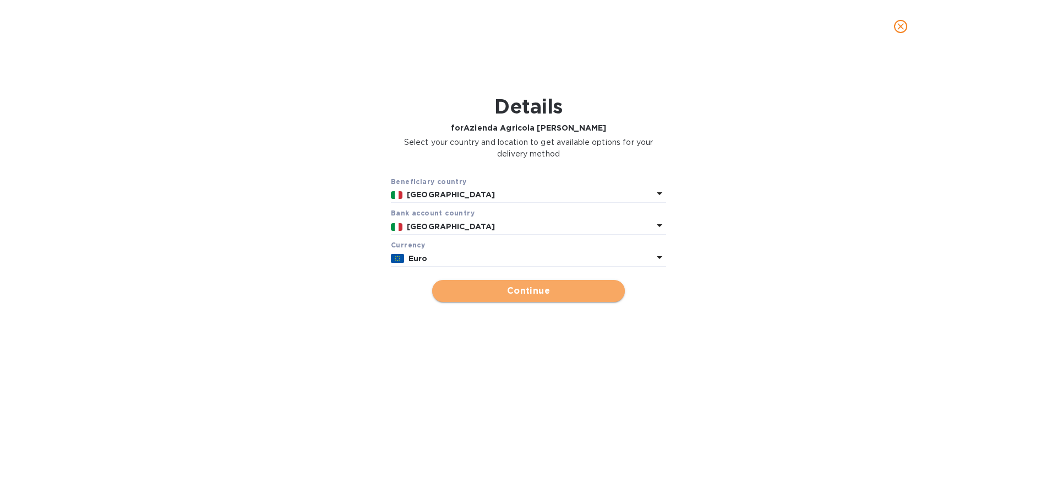
click at [539, 297] on span "Continue" at bounding box center [528, 290] width 175 height 13
type input "Azienda Agricola Ghiga Enrico"
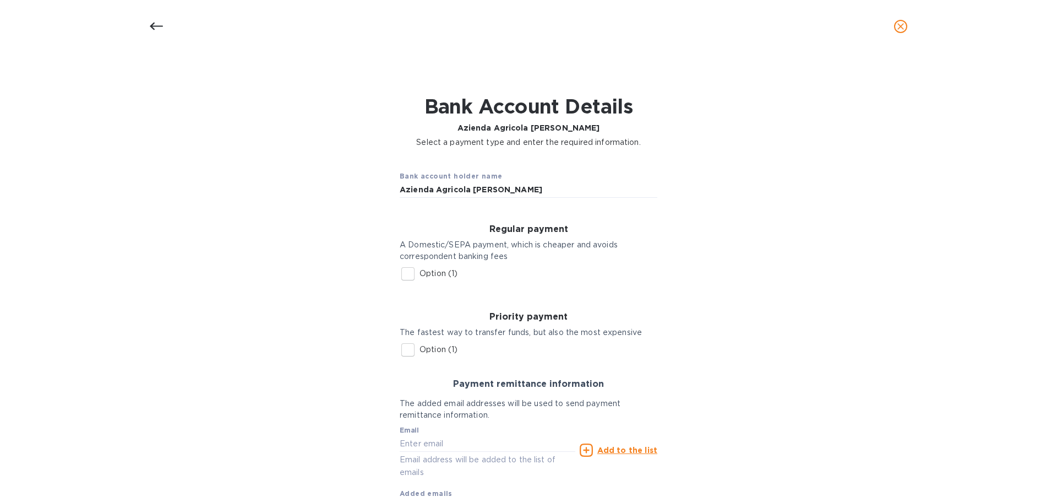
click at [409, 360] on input "Option (1)" at bounding box center [408, 349] width 23 height 23
checkbox input "true"
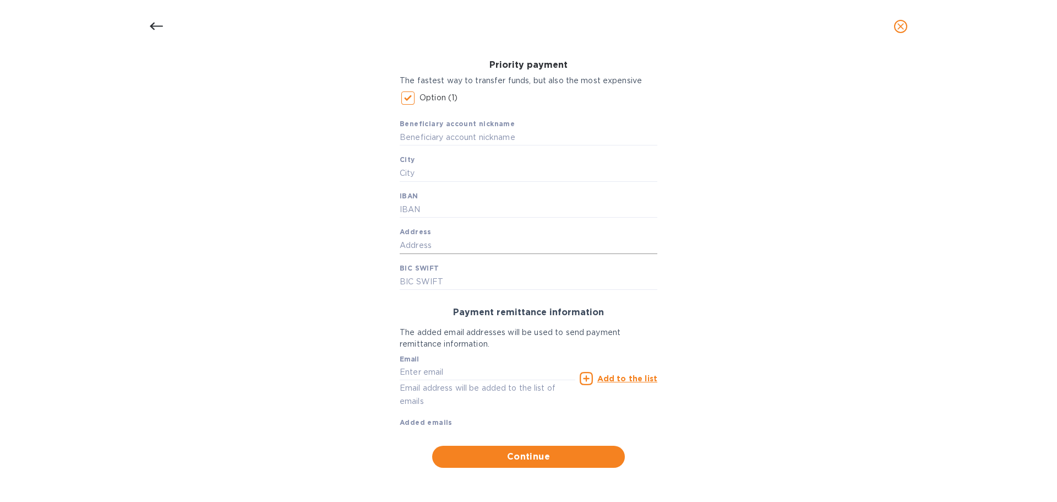
scroll to position [257, 0]
click at [452, 142] on input "text" at bounding box center [529, 137] width 258 height 17
type input "Ghiga"
click at [431, 180] on input "text" at bounding box center [529, 173] width 258 height 17
click at [458, 181] on input "text" at bounding box center [529, 173] width 258 height 17
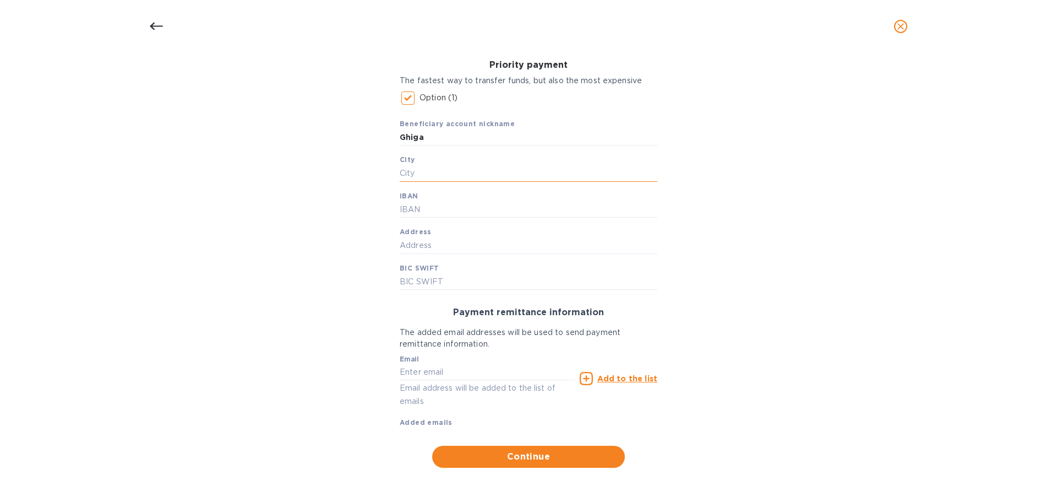
paste input "Castiglione Tinella"
type input "Castiglione Tinella"
click at [453, 218] on input "text" at bounding box center [529, 210] width 258 height 17
click at [422, 218] on input "text" at bounding box center [529, 210] width 258 height 17
paste input "IT91 Q 05034 47320 000000000830"
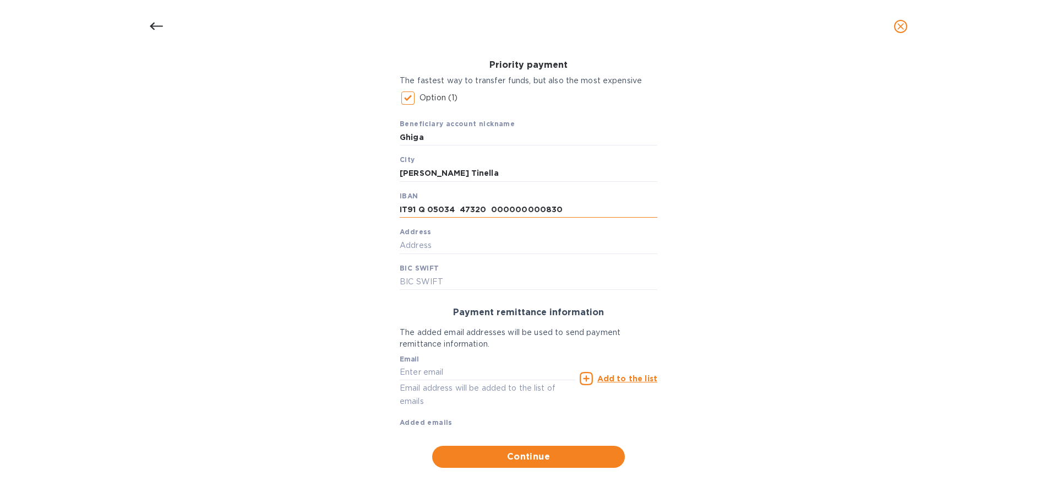
click at [419, 218] on input "IT91 Q 05034 47320 000000000830" at bounding box center [529, 210] width 258 height 17
click at [425, 218] on input "IT91Q 05034 47320 000000000830" at bounding box center [529, 210] width 258 height 17
click at [453, 216] on input "IT91Q05034 47320 000000000830" at bounding box center [529, 210] width 258 height 17
click at [479, 217] on input "IT91Q0503447320 000000000830" at bounding box center [529, 210] width 258 height 17
type input "IT91Q0503447320000000000830"
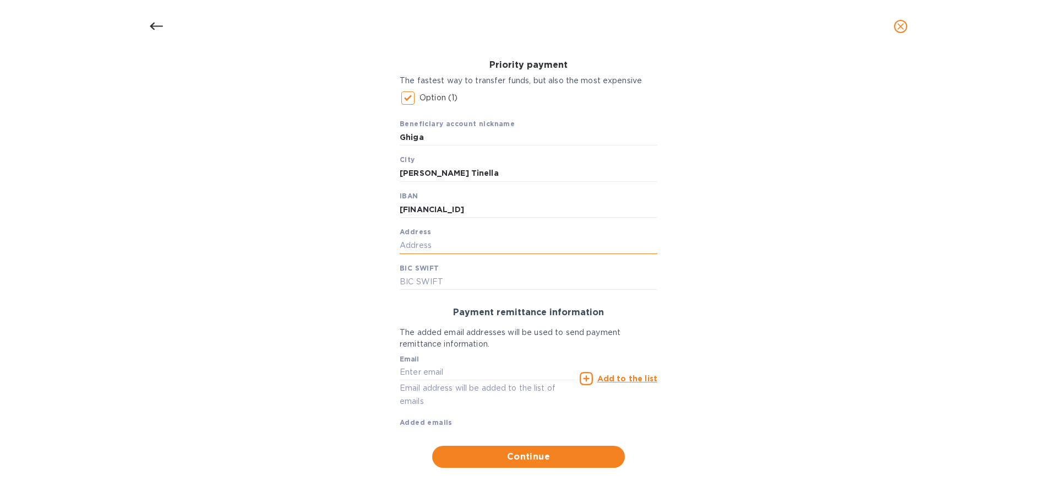
click at [452, 254] on input "text" at bounding box center [529, 245] width 258 height 17
click at [471, 249] on input "text" at bounding box center [529, 245] width 258 height 17
paste input "Via Ghiga n°1, 12053 – Castiglione Tinella (CN)"
type input "Via Ghiga n°1, 12053 – Castiglione Tinella (CN)"
click at [444, 290] on input "text" at bounding box center [529, 282] width 258 height 17
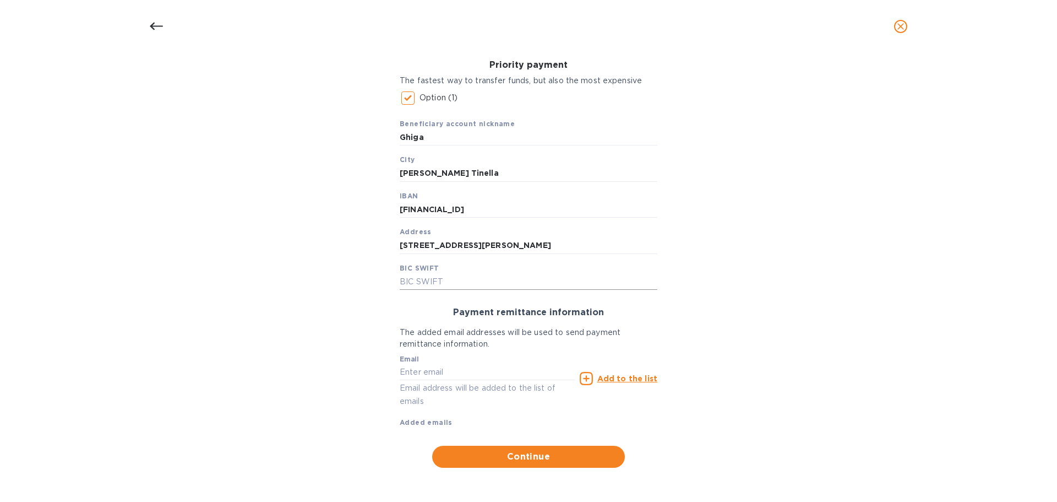
click at [473, 290] on input "text" at bounding box center [529, 282] width 258 height 17
paste input "BAPPIT21B67"
type input "BAPPIT21B67"
click at [443, 365] on input "text" at bounding box center [488, 372] width 176 height 17
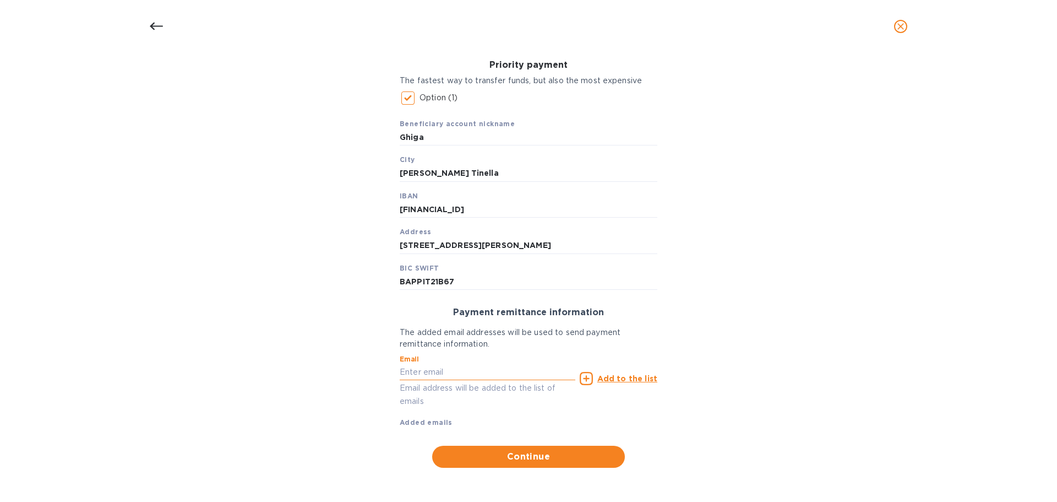
click at [451, 365] on input "text" at bounding box center [488, 372] width 176 height 17
paste input "davi.ghiga@gmail.com"
type input "davi.ghiga@gmail.com"
click at [630, 374] on u "Add to the list" at bounding box center [628, 378] width 60 height 9
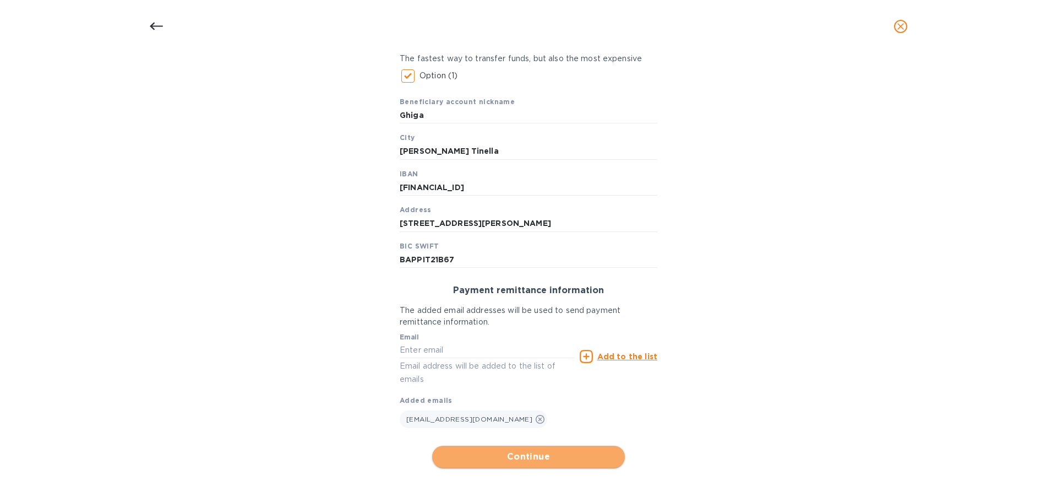
click at [532, 463] on span "Continue" at bounding box center [528, 456] width 175 height 13
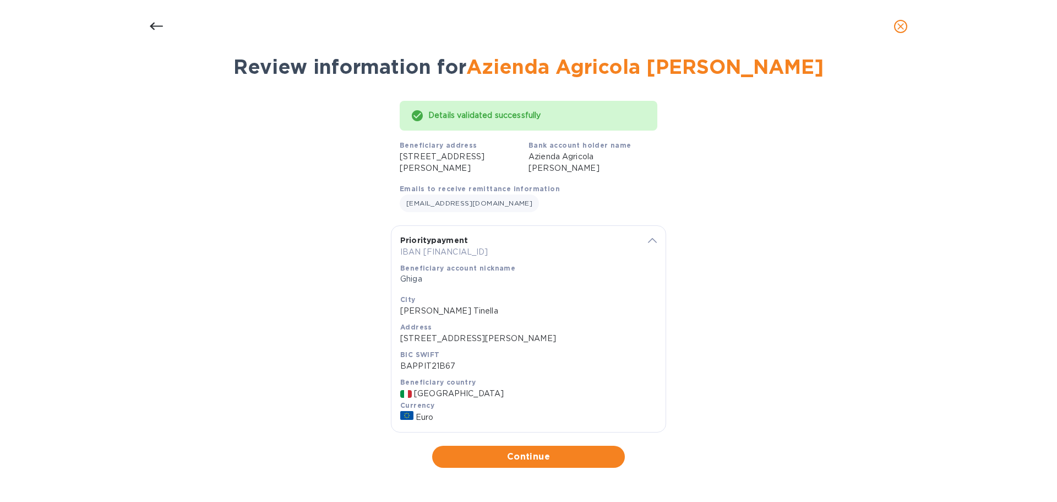
scroll to position [101, 0]
click at [531, 461] on span "Continue" at bounding box center [528, 456] width 175 height 13
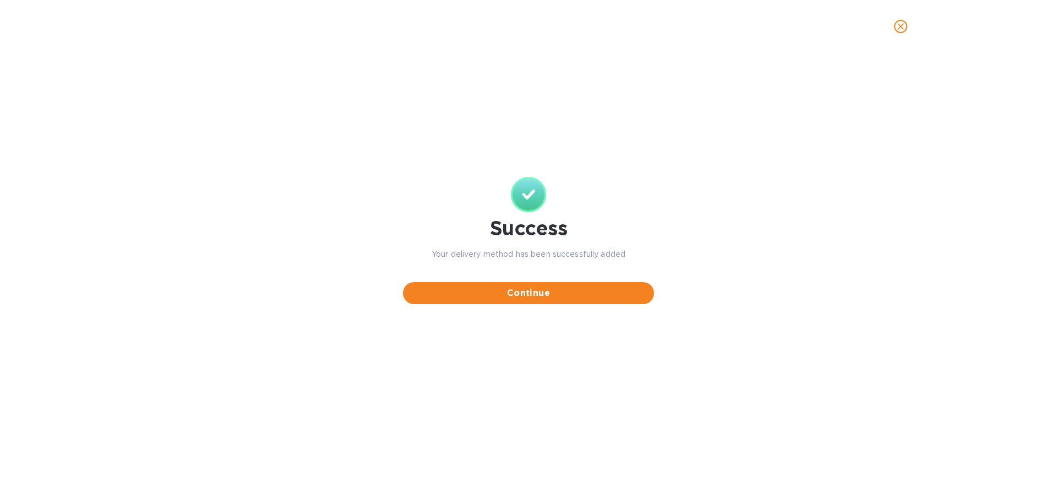
scroll to position [0, 0]
click at [530, 300] on span "Continue" at bounding box center [529, 292] width 234 height 13
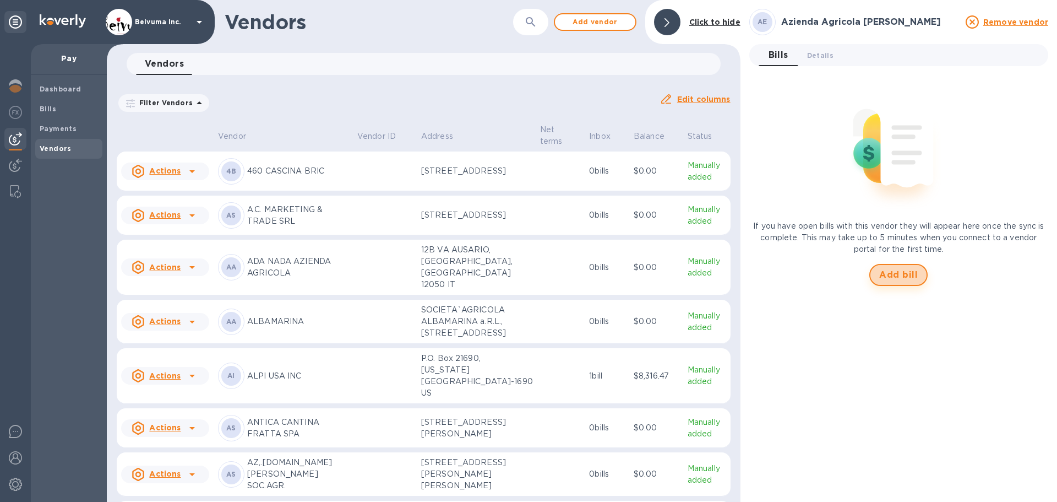
click at [902, 276] on span "Add bill" at bounding box center [899, 274] width 39 height 13
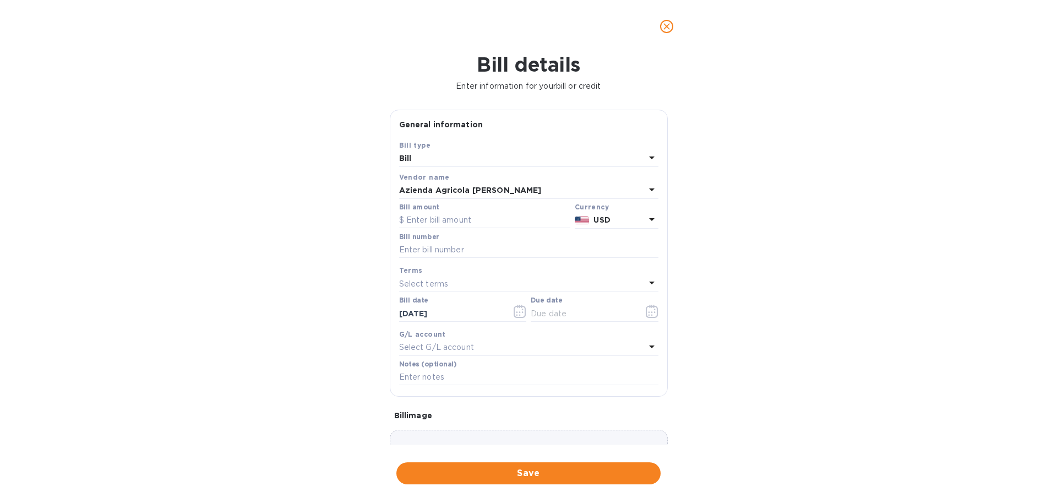
click at [645, 226] on icon at bounding box center [651, 219] width 13 height 13
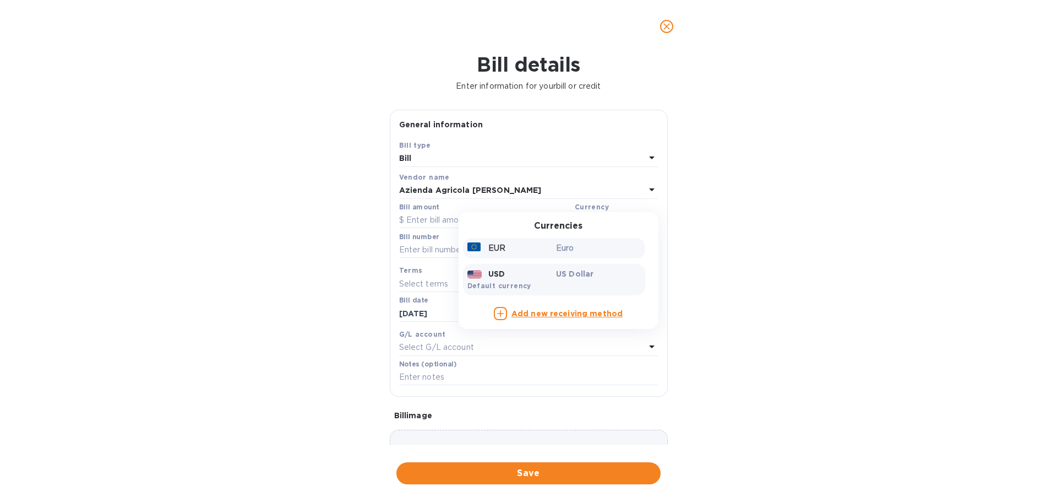
click at [497, 254] on p "EUR" at bounding box center [497, 248] width 17 height 12
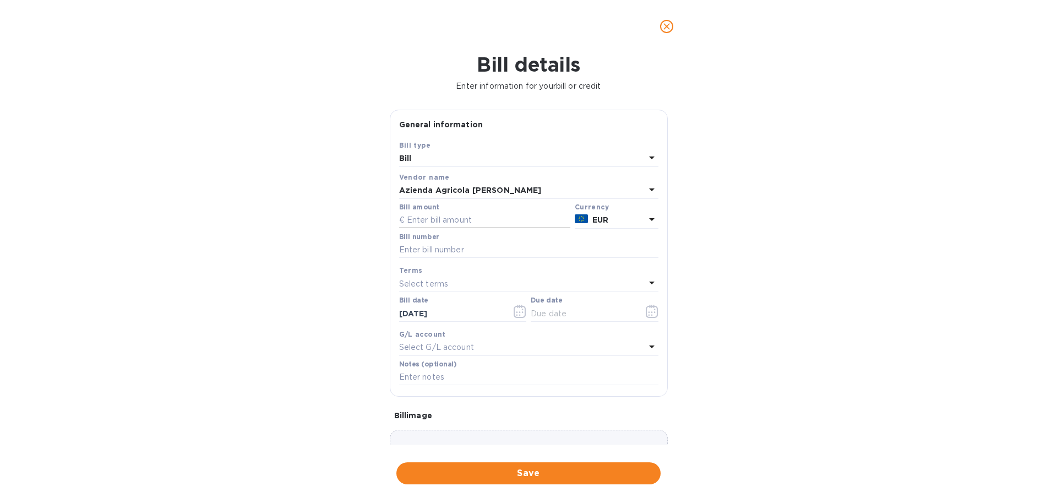
click at [448, 229] on input "text" at bounding box center [484, 220] width 171 height 17
type input "5,664"
click at [507, 258] on input "text" at bounding box center [528, 250] width 259 height 17
type input "MORGAN FATT 04/ES"
click at [834, 275] on div "Bill details Enter information for your bill or credit General information Save…" at bounding box center [528, 277] width 1057 height 449
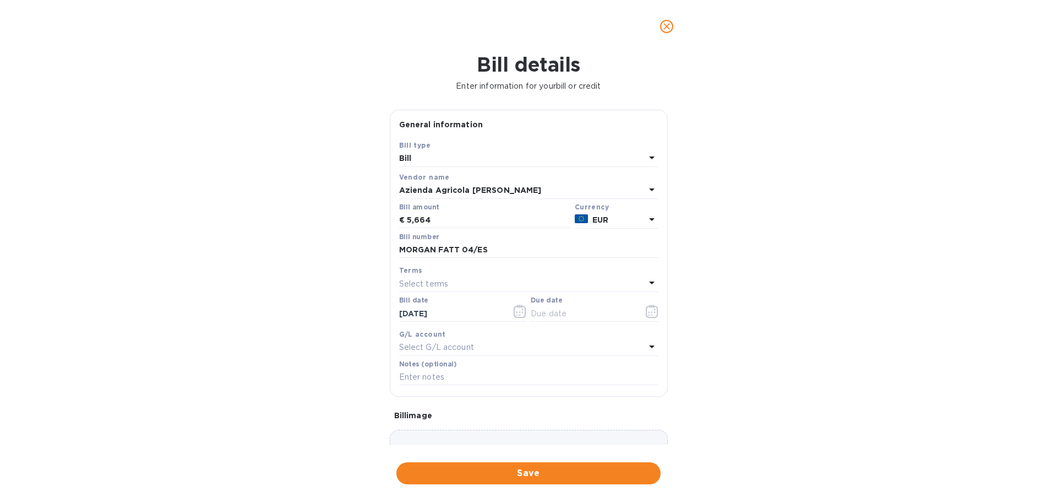
scroll to position [162, 0]
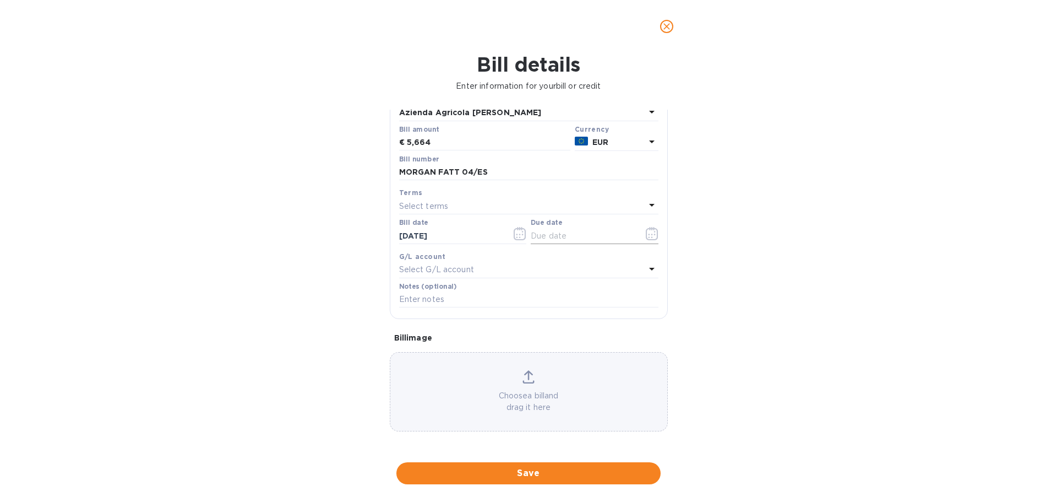
click at [648, 227] on icon "button" at bounding box center [652, 233] width 13 height 13
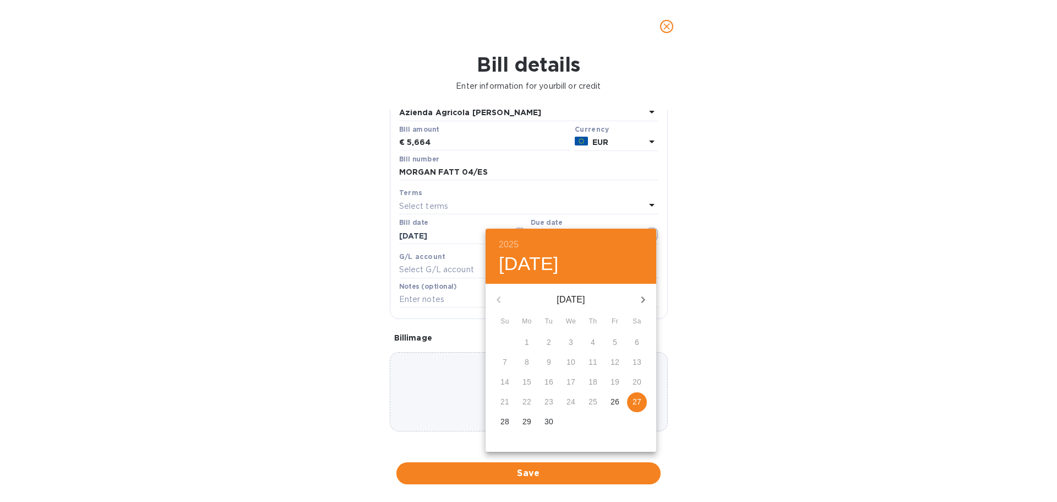
click at [642, 407] on p "27" at bounding box center [637, 401] width 9 height 11
type input "09/27/2025"
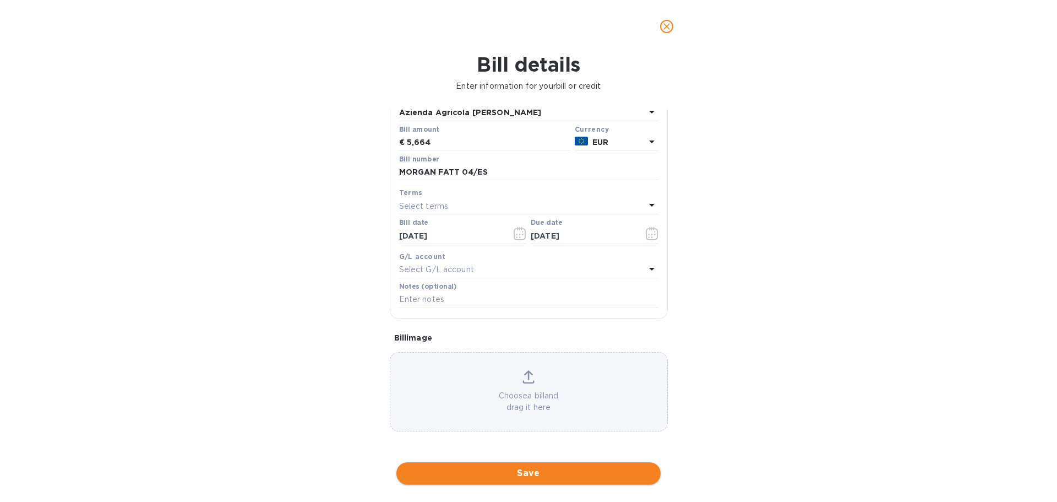
click at [554, 475] on span "Save" at bounding box center [528, 472] width 247 height 13
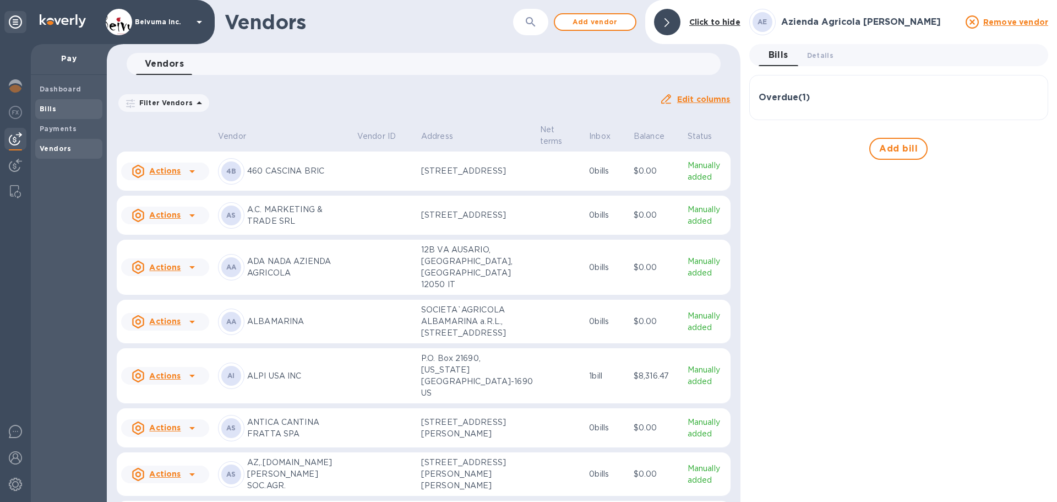
click at [50, 110] on b "Bills" at bounding box center [48, 109] width 17 height 8
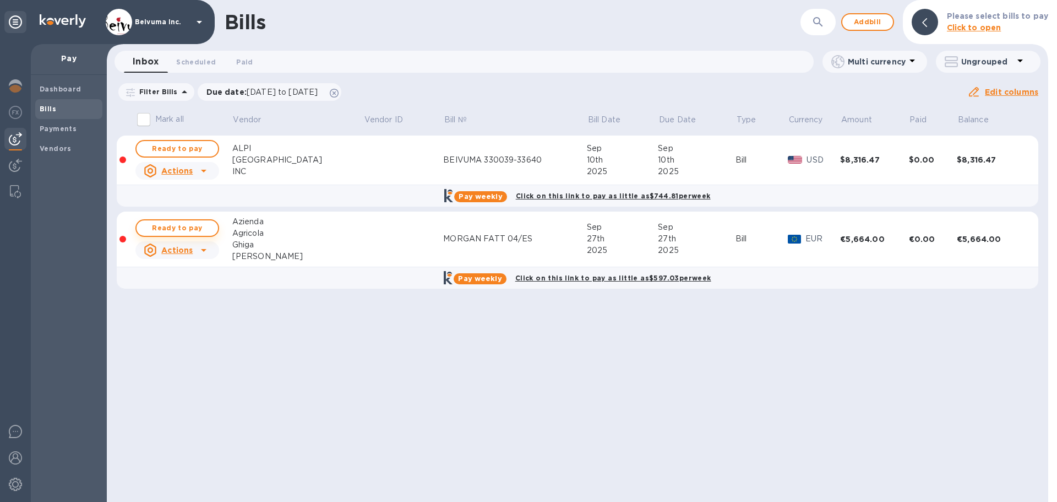
click at [195, 235] on span "Ready to pay" at bounding box center [177, 227] width 64 height 13
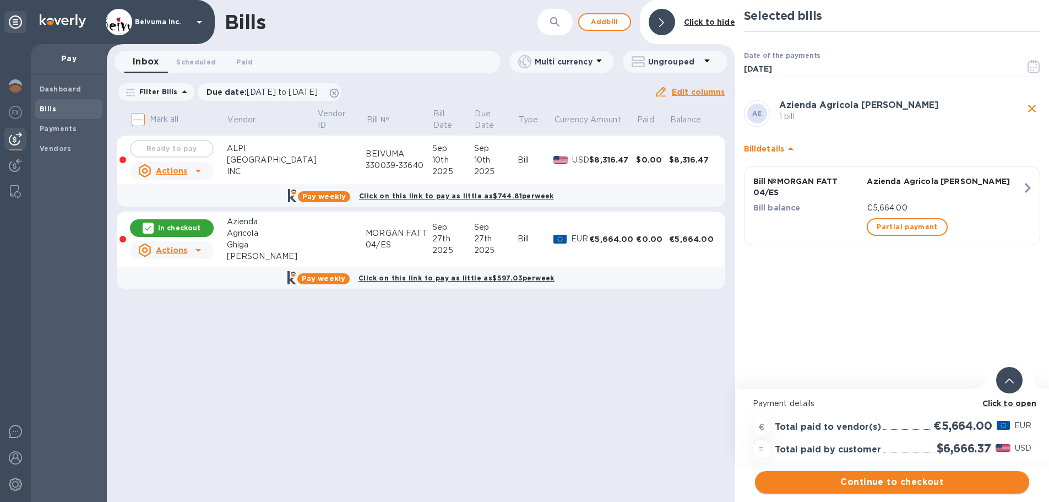
click at [905, 482] on span "Continue to checkout" at bounding box center [892, 481] width 257 height 13
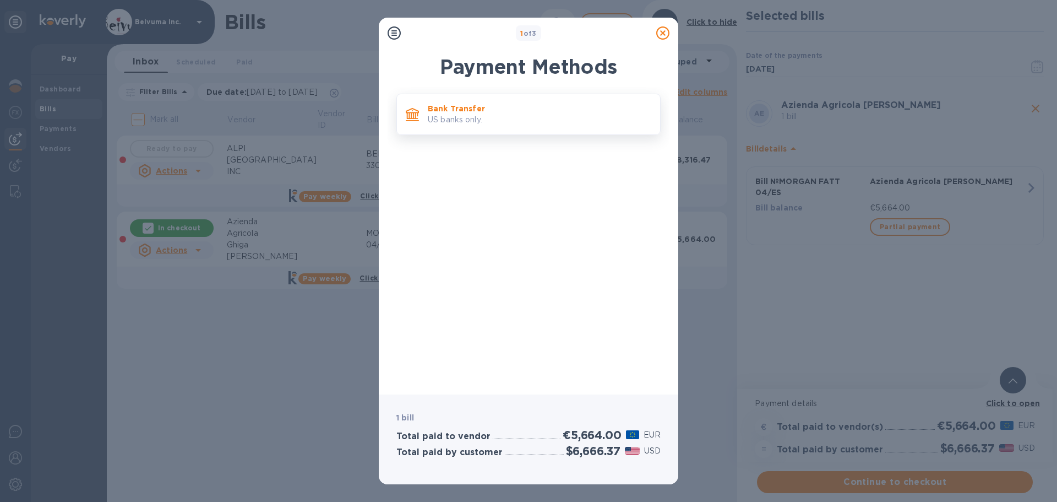
click at [456, 114] on p "Bank Transfer" at bounding box center [540, 108] width 224 height 11
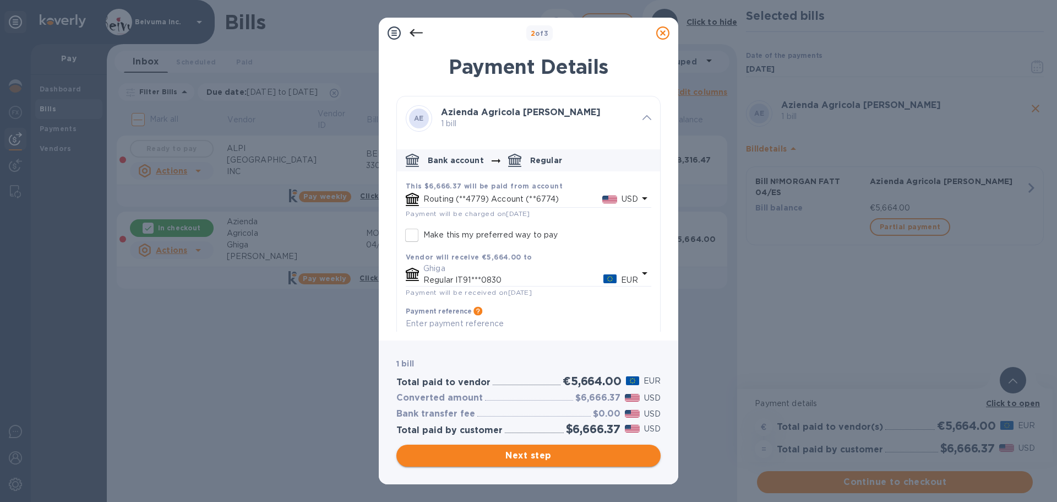
click at [542, 457] on span "Next step" at bounding box center [528, 455] width 247 height 13
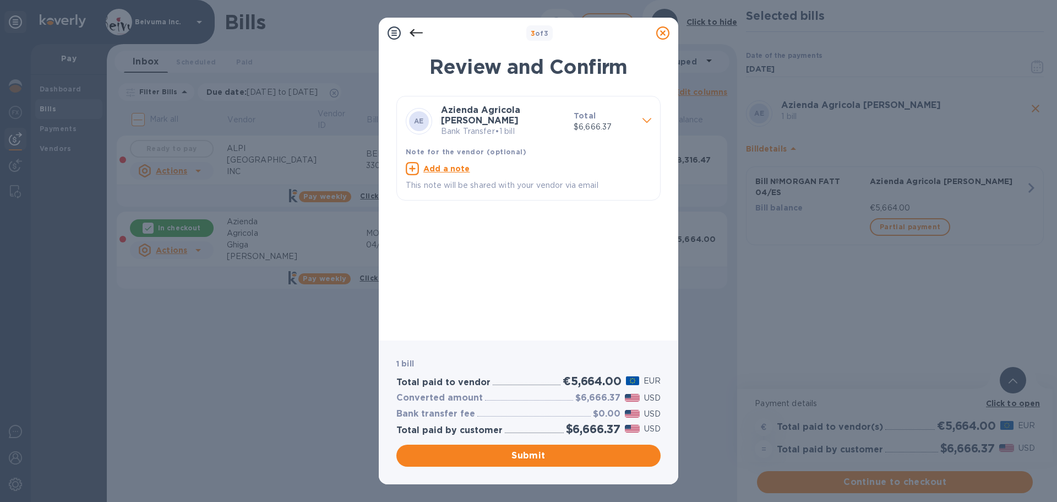
click at [449, 173] on u "Add a note" at bounding box center [447, 168] width 47 height 9
click at [451, 175] on textarea at bounding box center [520, 169] width 228 height 9
type textarea "MORGAN FATT 04/ES"
click at [543, 453] on span "Submit" at bounding box center [528, 455] width 247 height 13
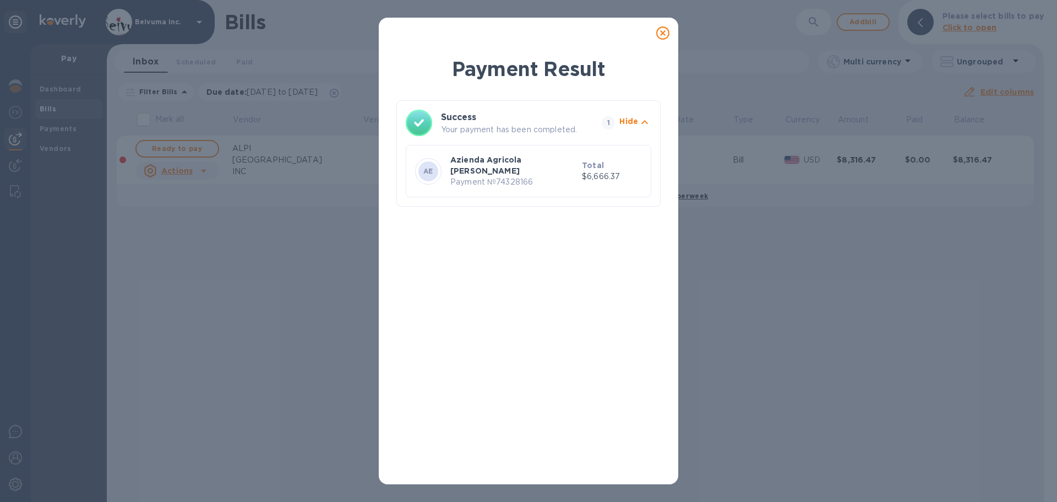
click at [666, 38] on icon at bounding box center [663, 32] width 13 height 13
